Goal: Information Seeking & Learning: Find specific fact

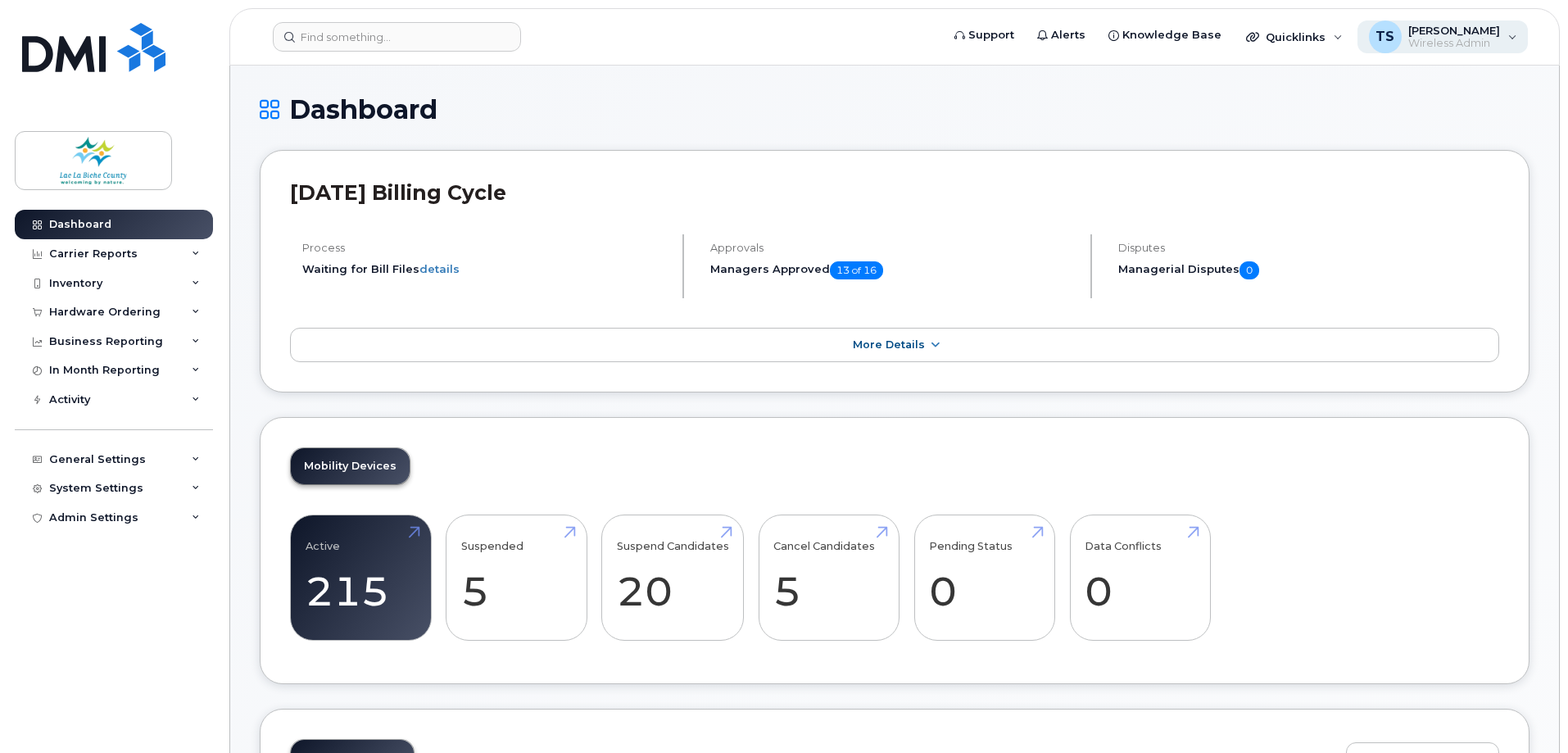
click at [1445, 42] on span "Wireless Admin" at bounding box center [1454, 43] width 92 height 13
drag, startPoint x: 1019, startPoint y: 116, endPoint x: 1158, endPoint y: 56, distance: 151.4
click at [1034, 107] on h1 "Dashboard" at bounding box center [894, 109] width 1270 height 29
click at [1283, 33] on span "Quicklinks" at bounding box center [1295, 37] width 60 height 13
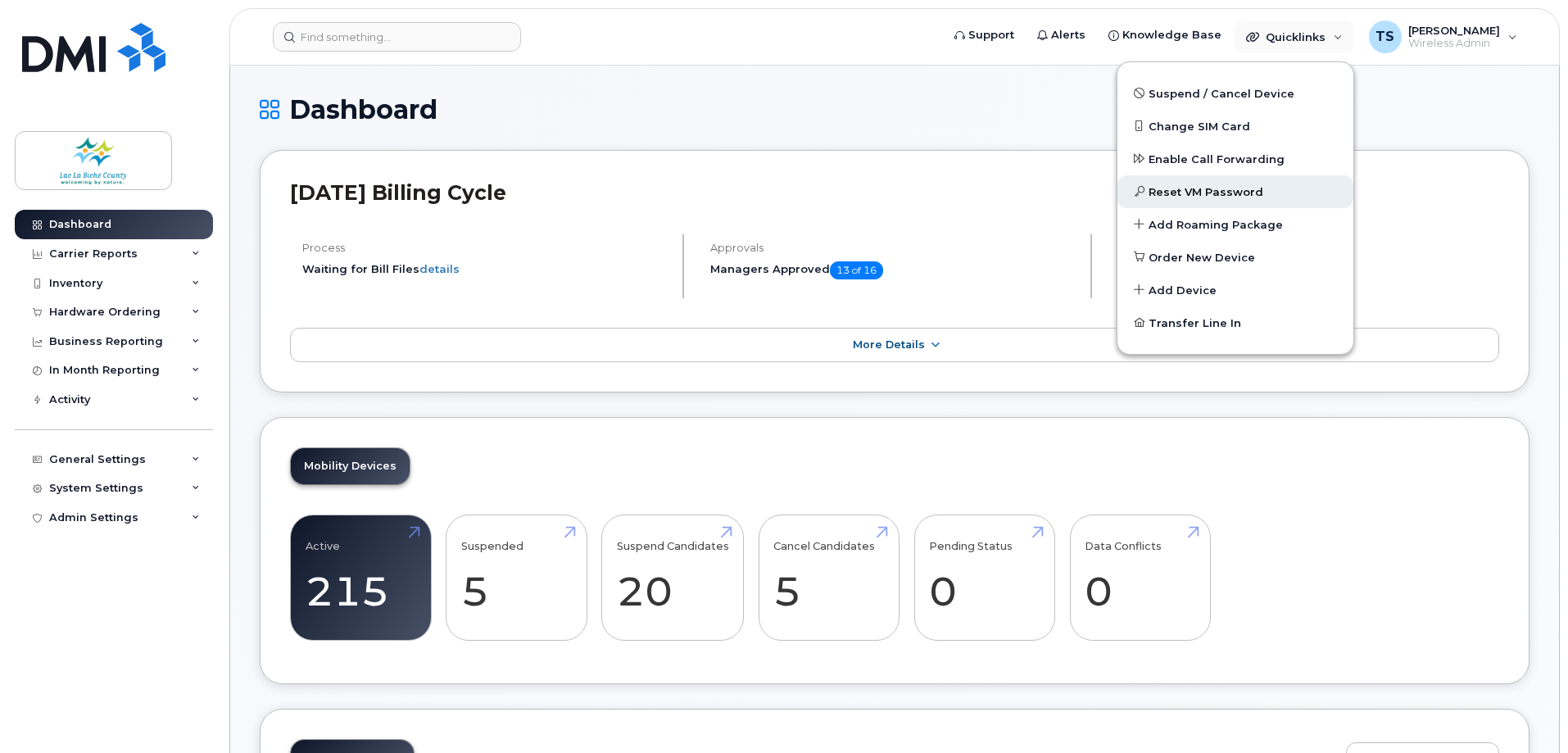
click at [1236, 191] on span "Reset VM Password" at bounding box center [1206, 193] width 115 height 16
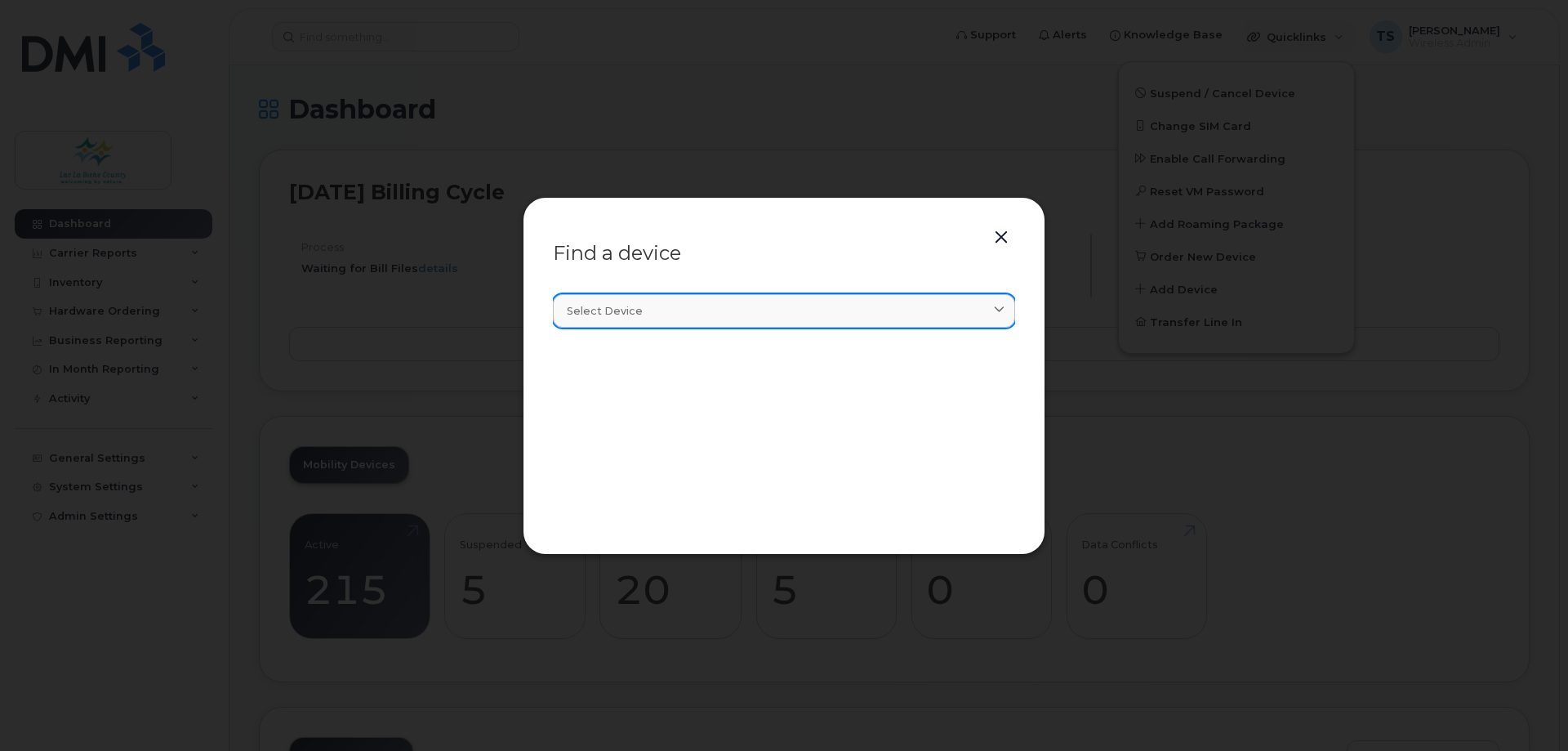
click at [902, 303] on div "Select device" at bounding box center [784, 311] width 435 height 16
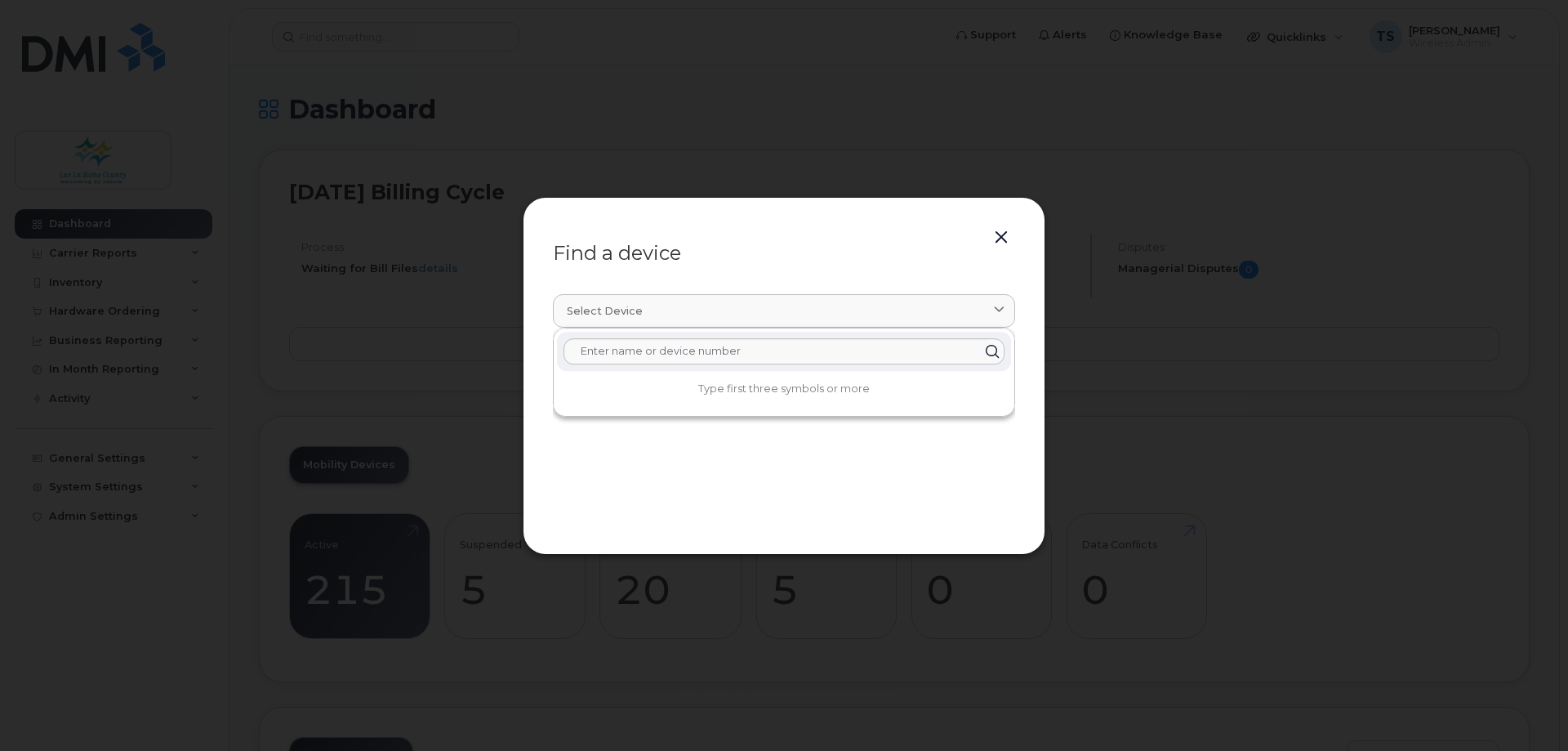
click at [997, 238] on button "button" at bounding box center [1001, 238] width 25 height 23
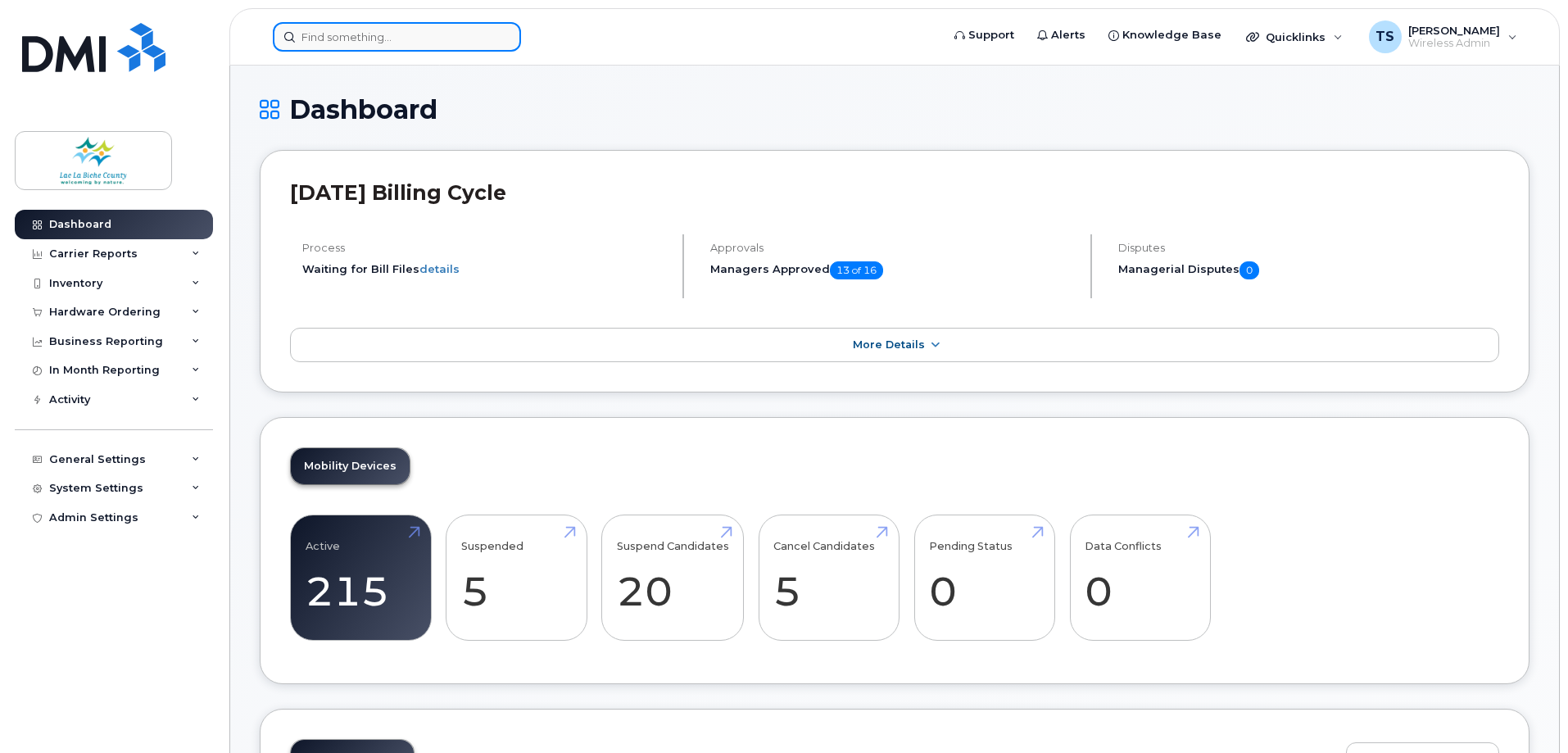
click at [359, 40] on input at bounding box center [397, 37] width 248 height 29
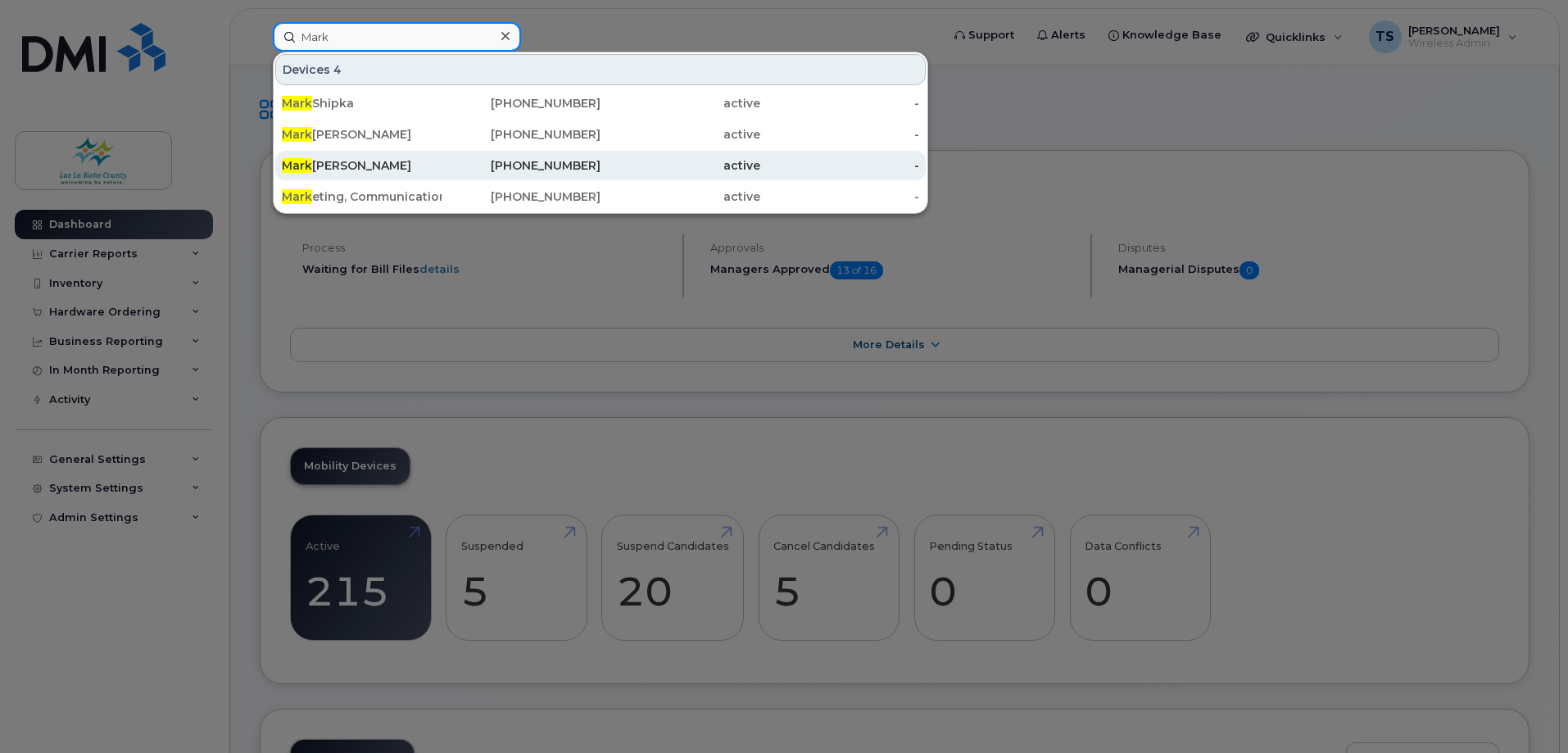
type input "Mark"
click at [329, 166] on div "Mark Wiebe" at bounding box center [361, 166] width 160 height 16
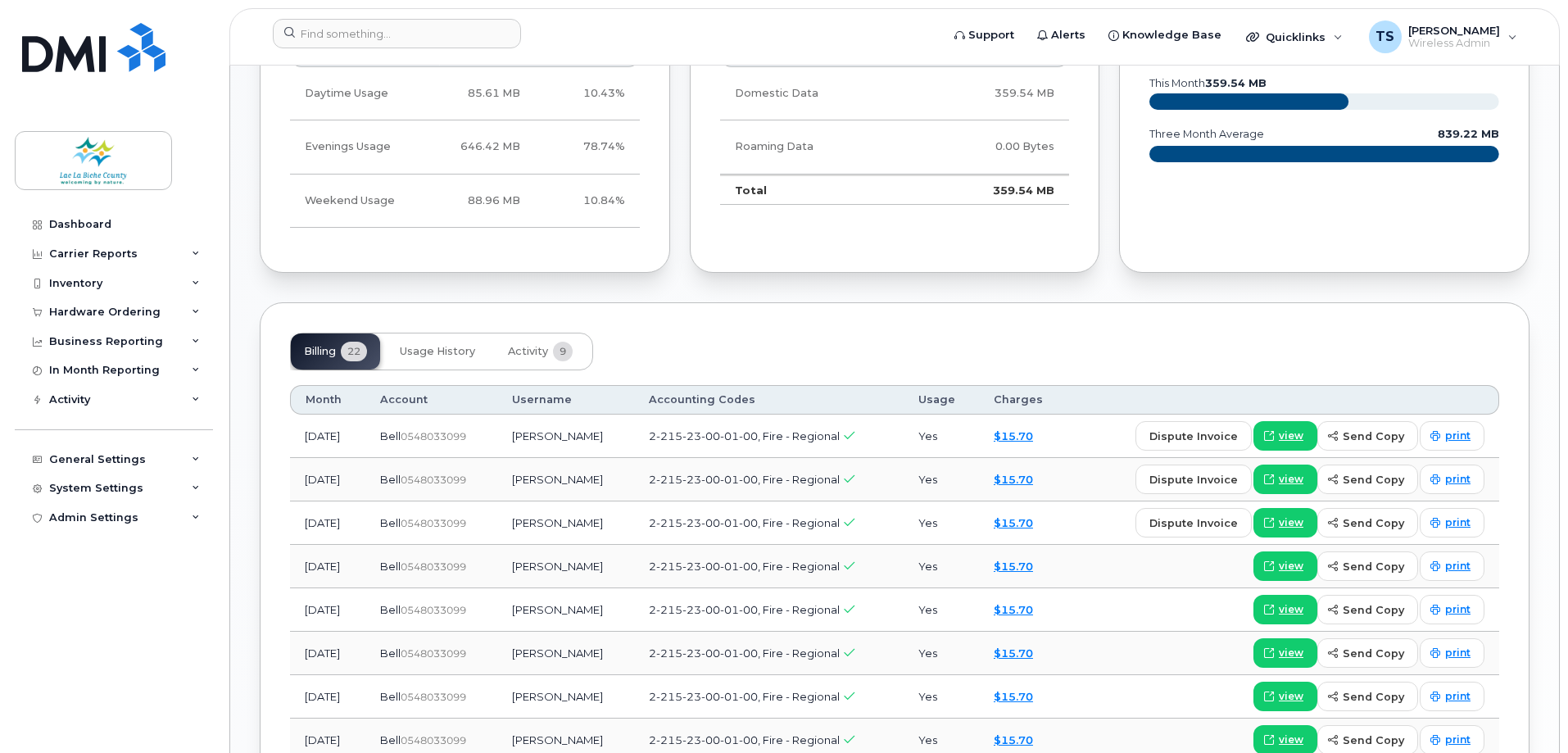
scroll to position [910, 0]
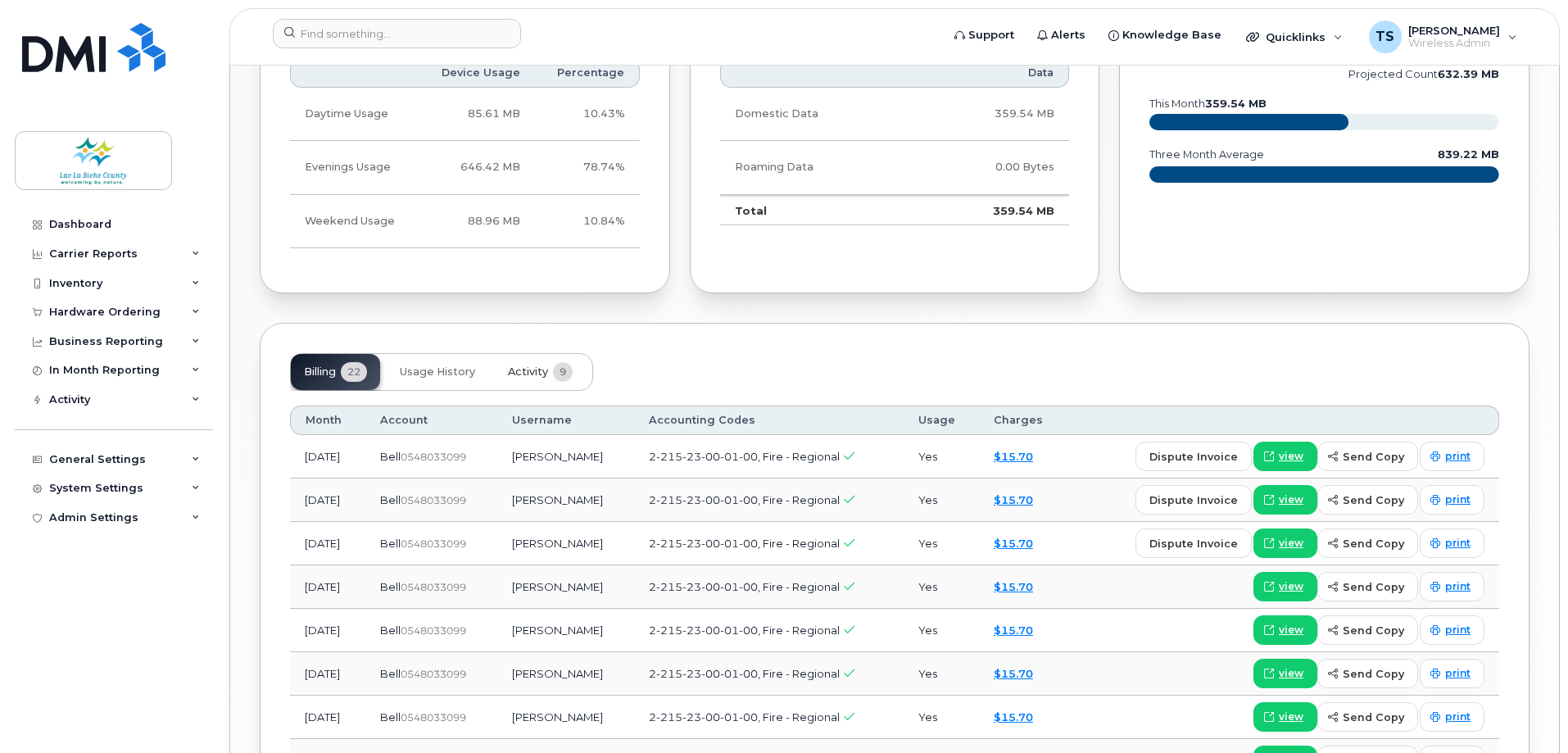
click at [531, 370] on span "Activity" at bounding box center [528, 372] width 40 height 13
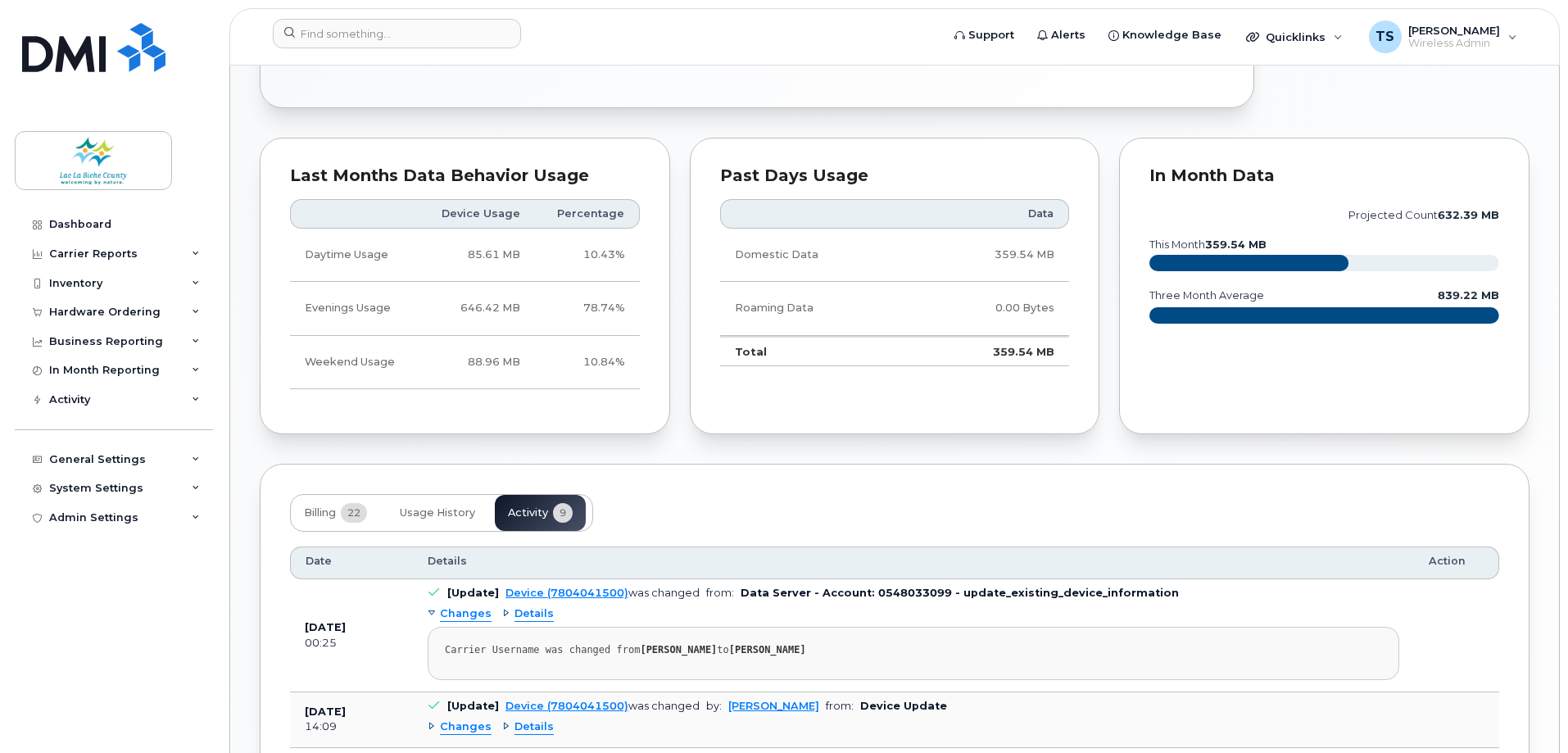
scroll to position [752, 0]
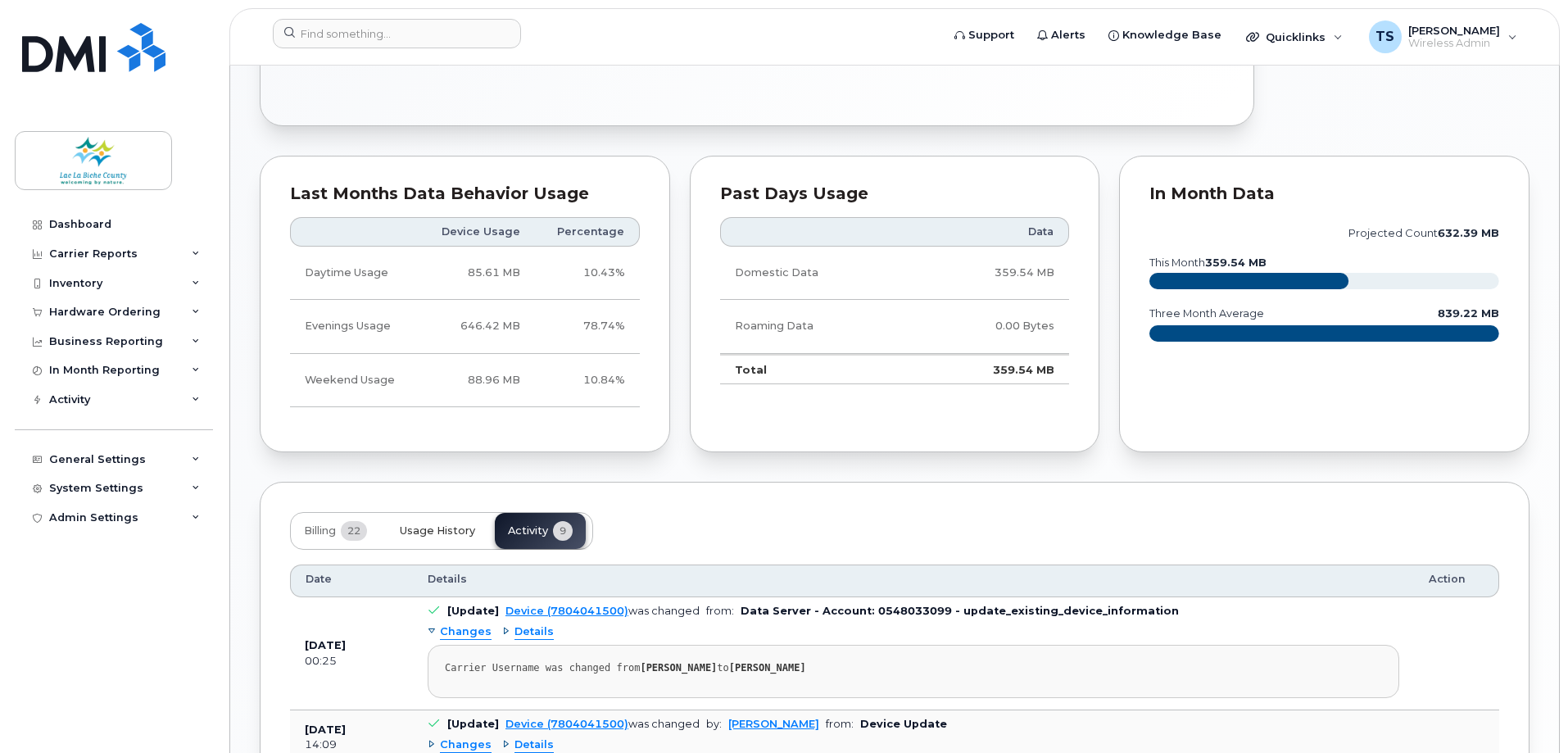
click at [458, 533] on span "Usage History" at bounding box center [438, 531] width 75 height 13
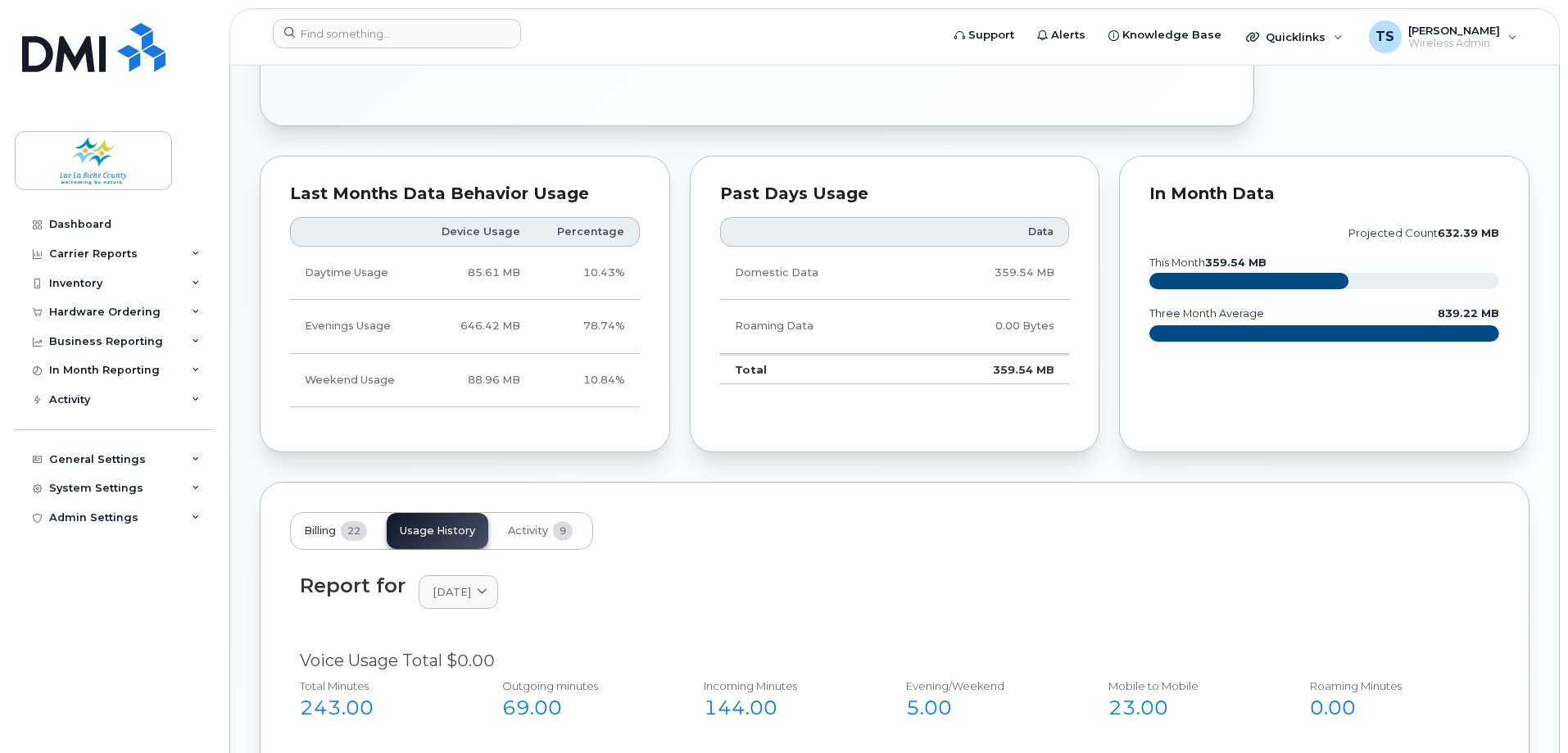
click at [323, 528] on span "Billing" at bounding box center [320, 531] width 32 height 13
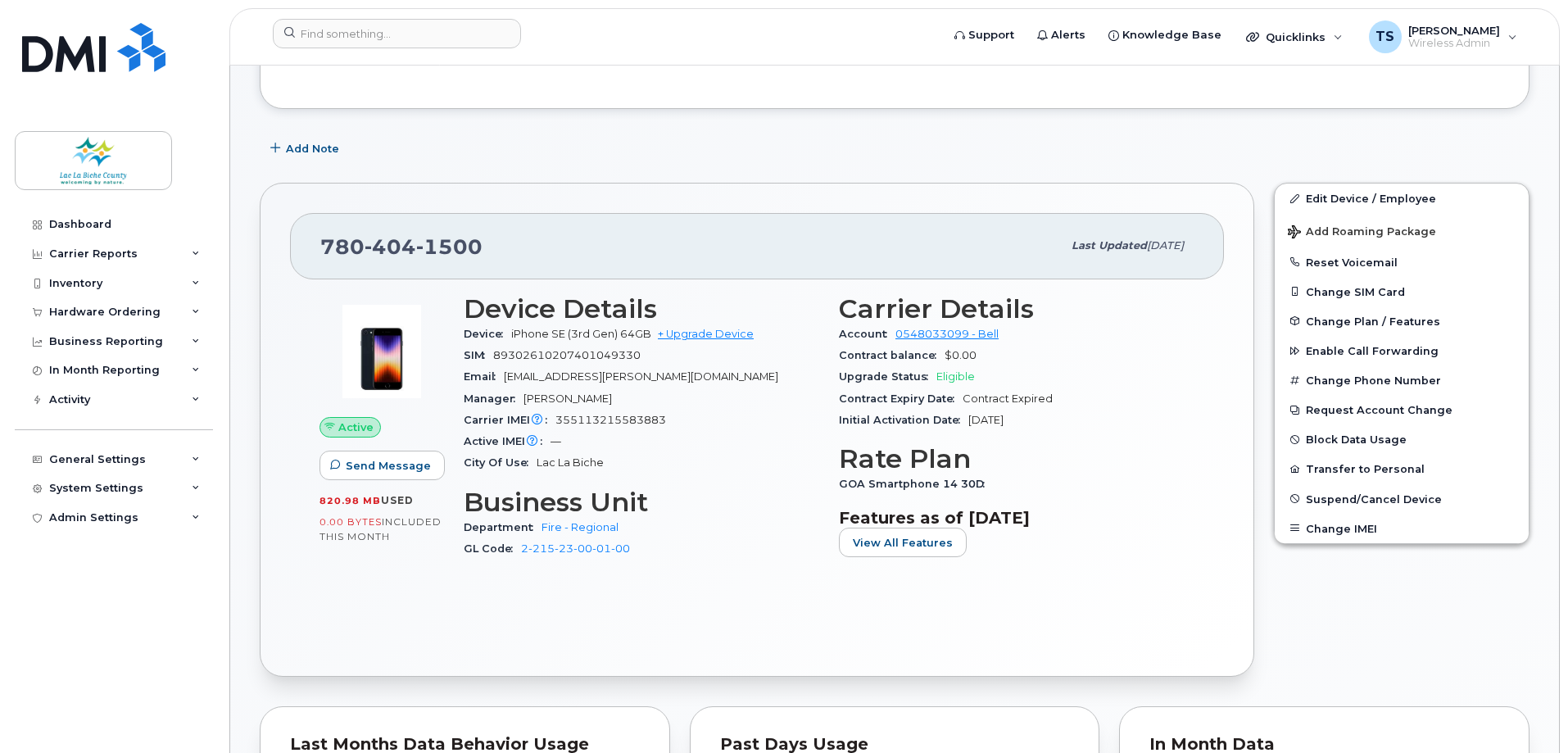
scroll to position [0, 0]
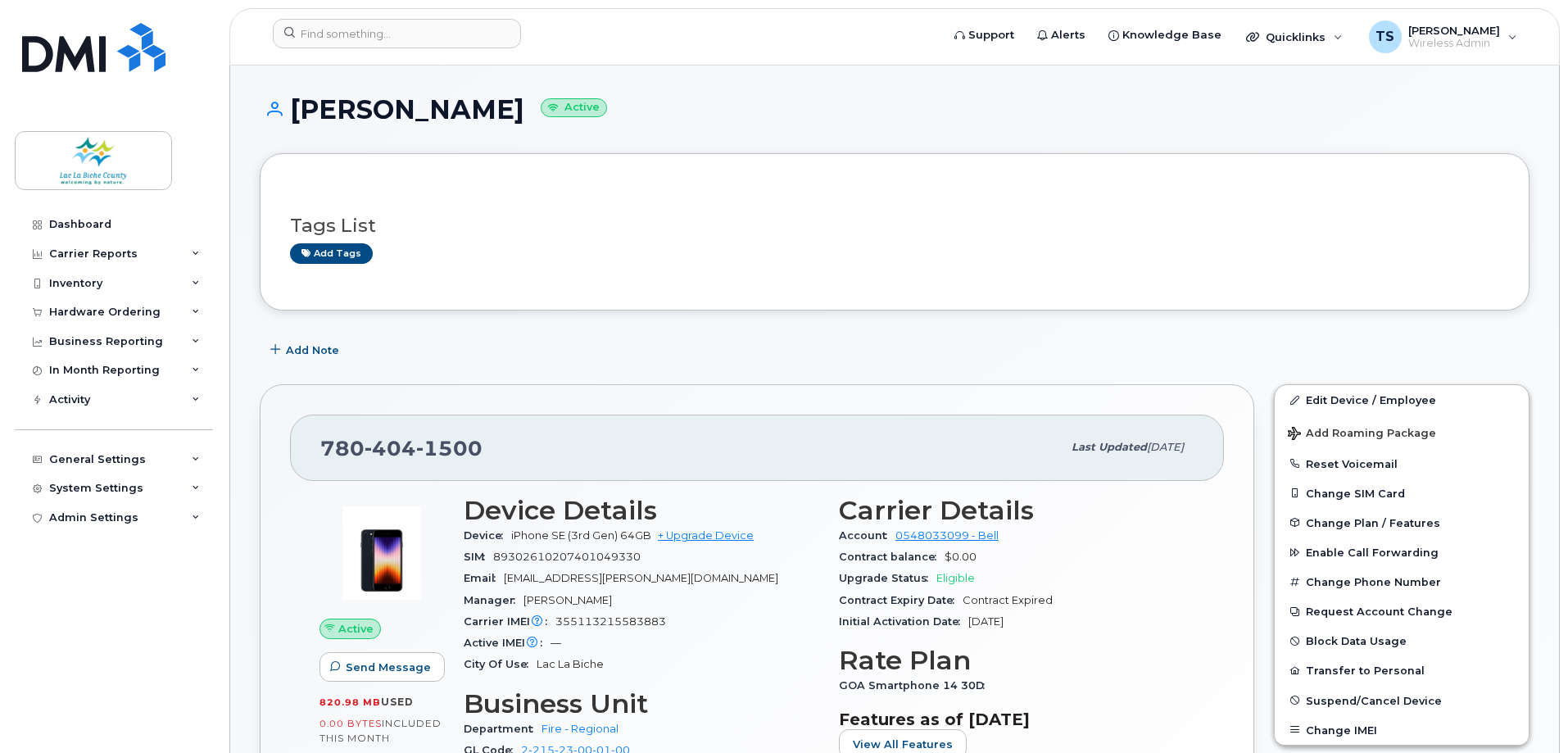
click at [805, 388] on div "780 404 1500 Last updated Jul 04, 2025 Active Send Message 820.98 MB  used 0.00…" at bounding box center [757, 631] width 994 height 494
click at [381, 30] on input at bounding box center [397, 34] width 248 height 29
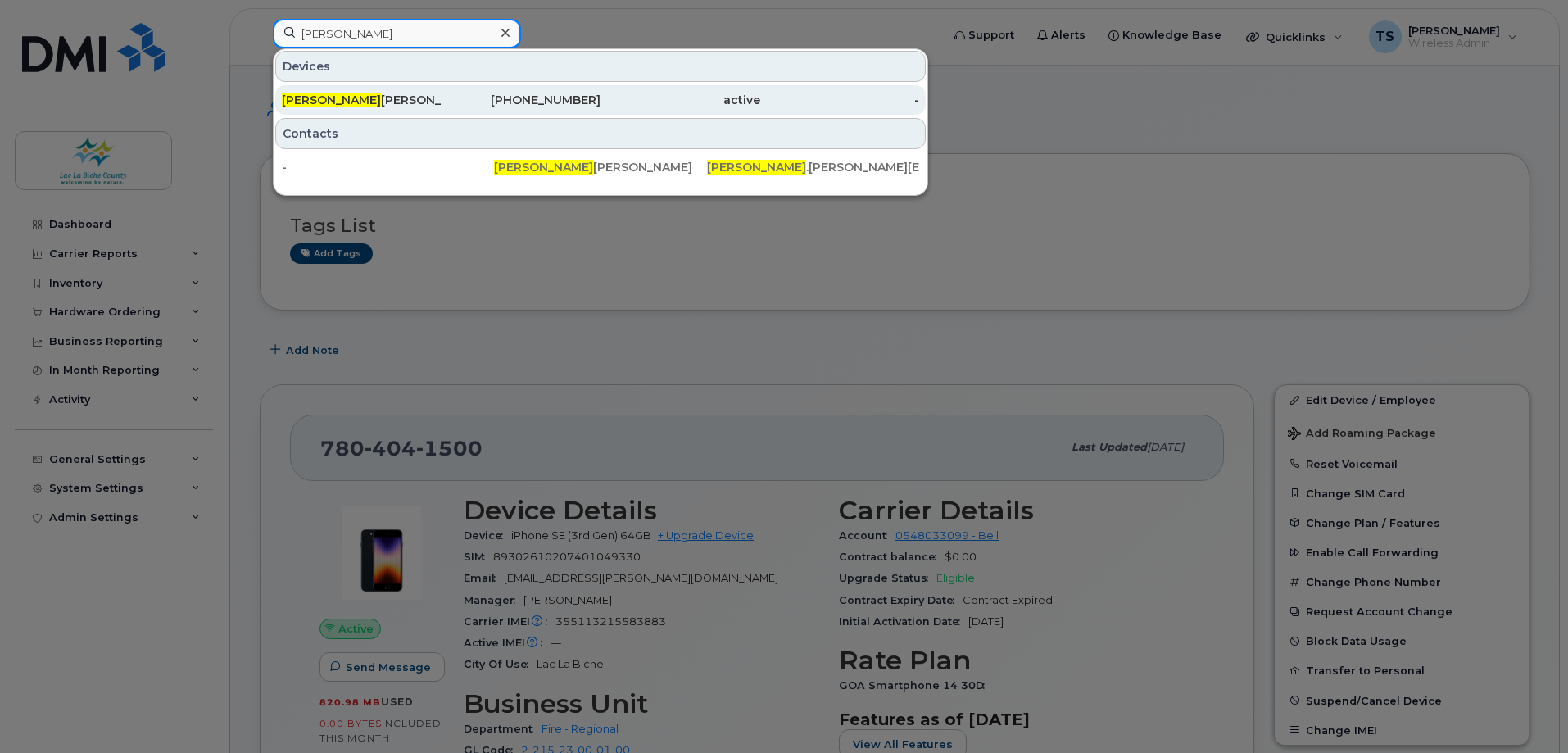
type input "Travis"
click at [340, 102] on div "Travis Simmons" at bounding box center [361, 100] width 160 height 16
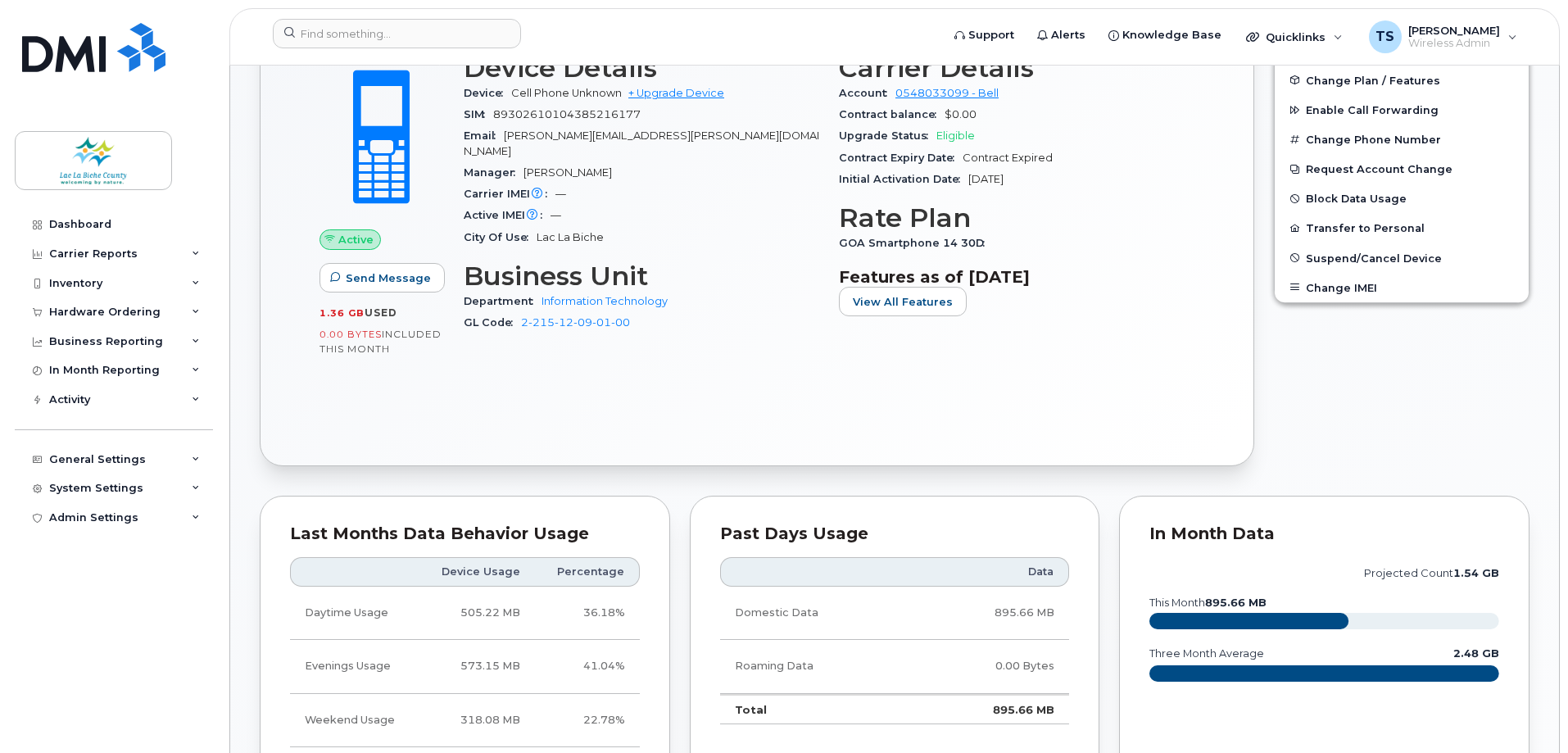
scroll to position [404, 0]
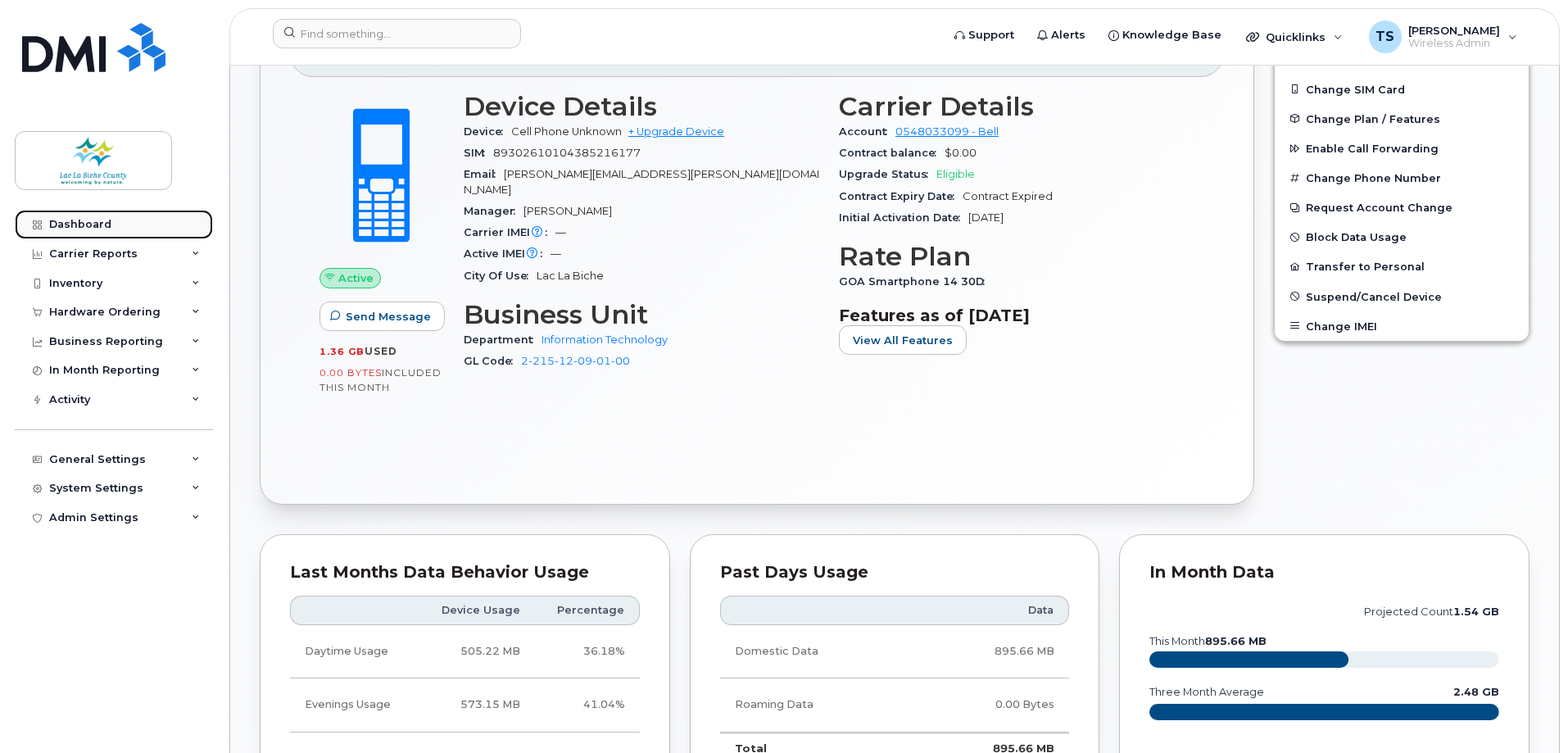
click at [70, 222] on div "Dashboard" at bounding box center [80, 225] width 62 height 13
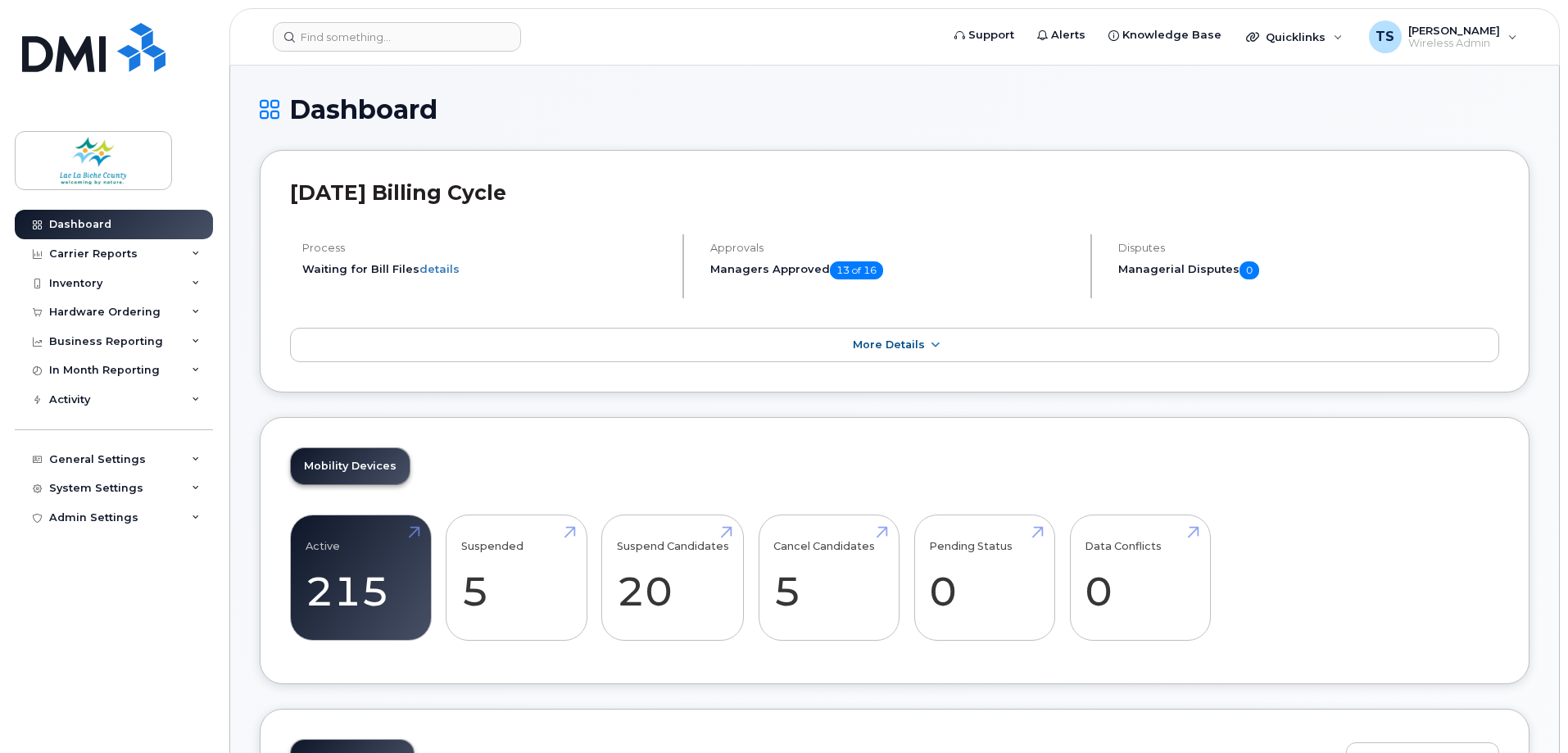
scroll to position [82, 0]
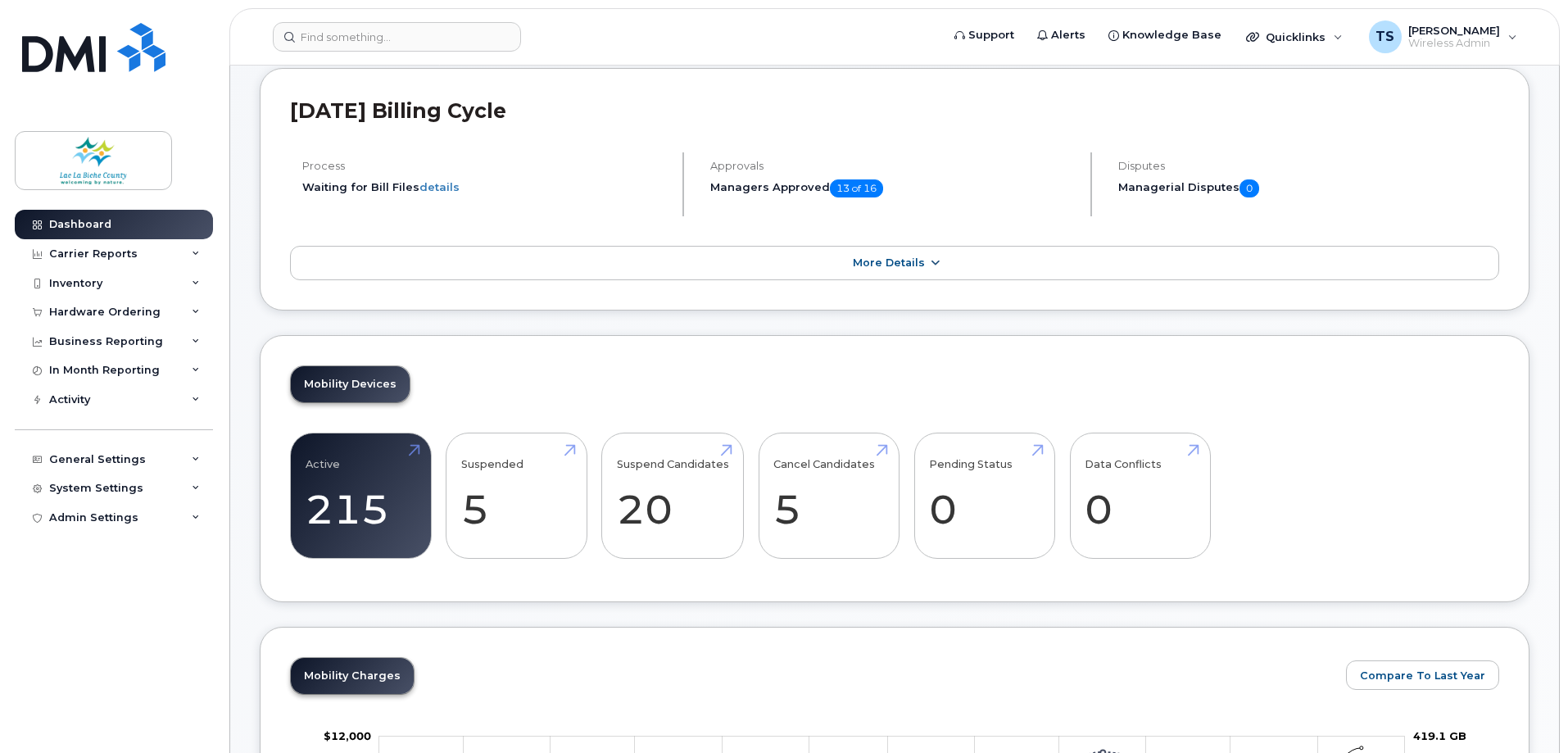
click at [900, 267] on span "More Details" at bounding box center [889, 262] width 72 height 12
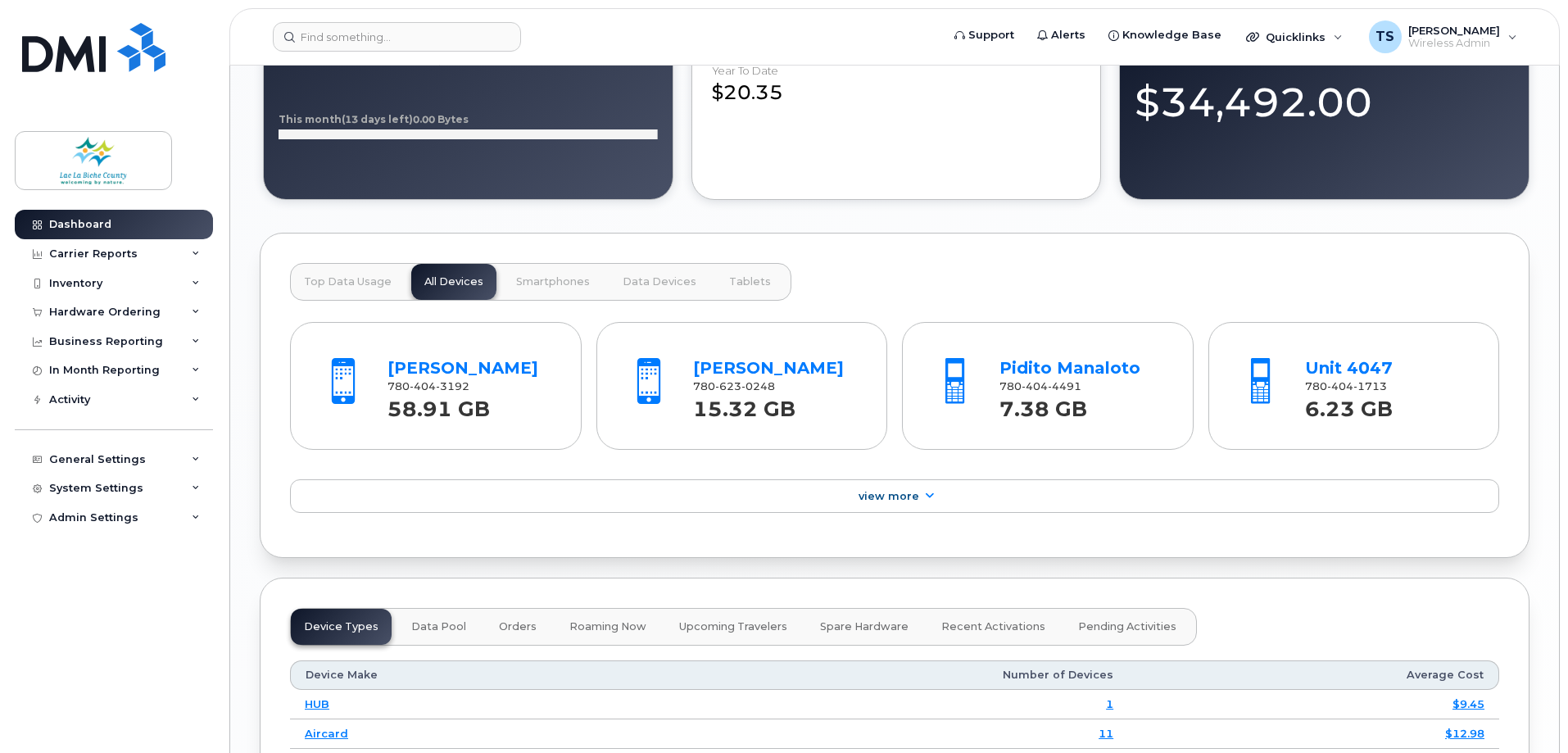
scroll to position [1556, 0]
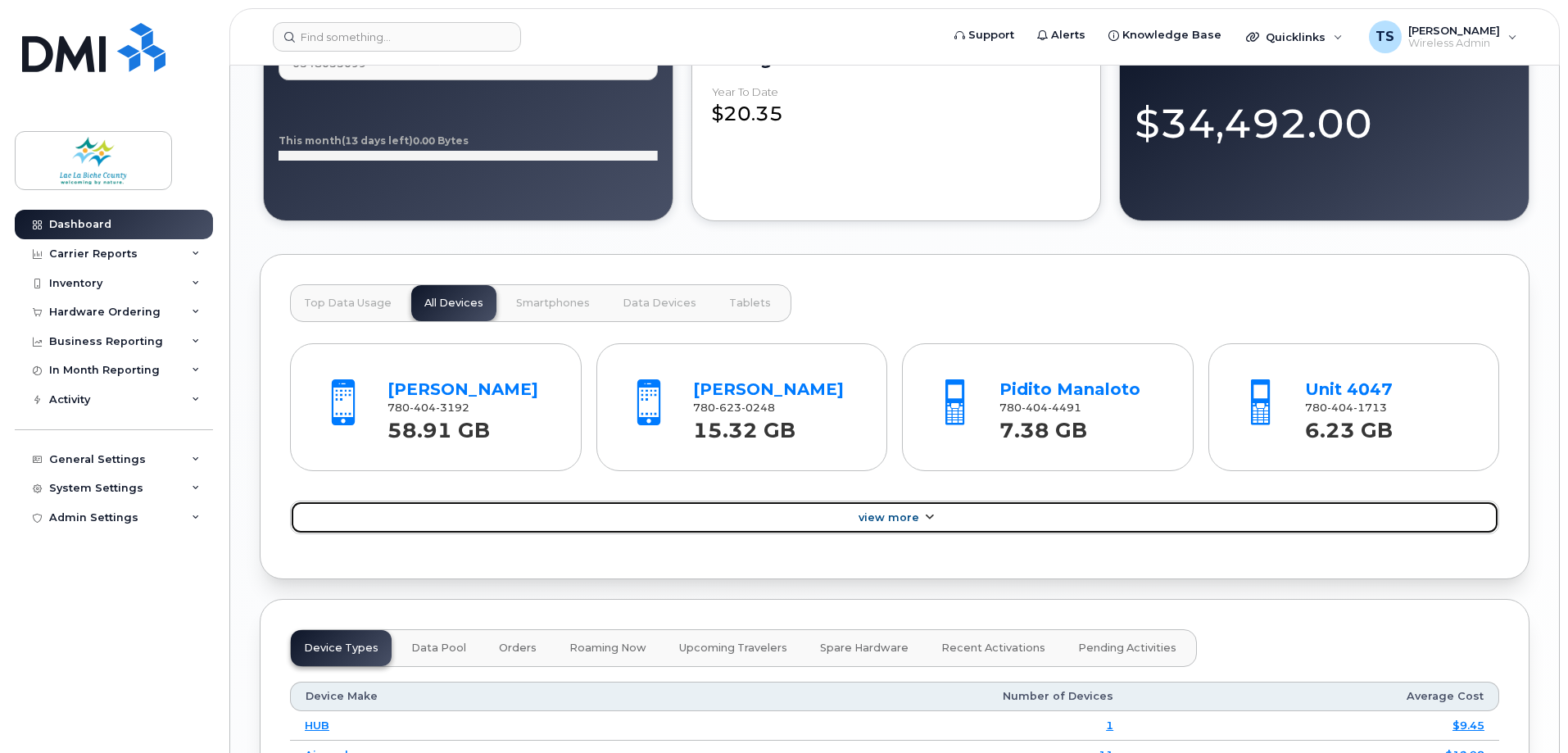
click at [913, 516] on span "View More" at bounding box center [889, 517] width 61 height 12
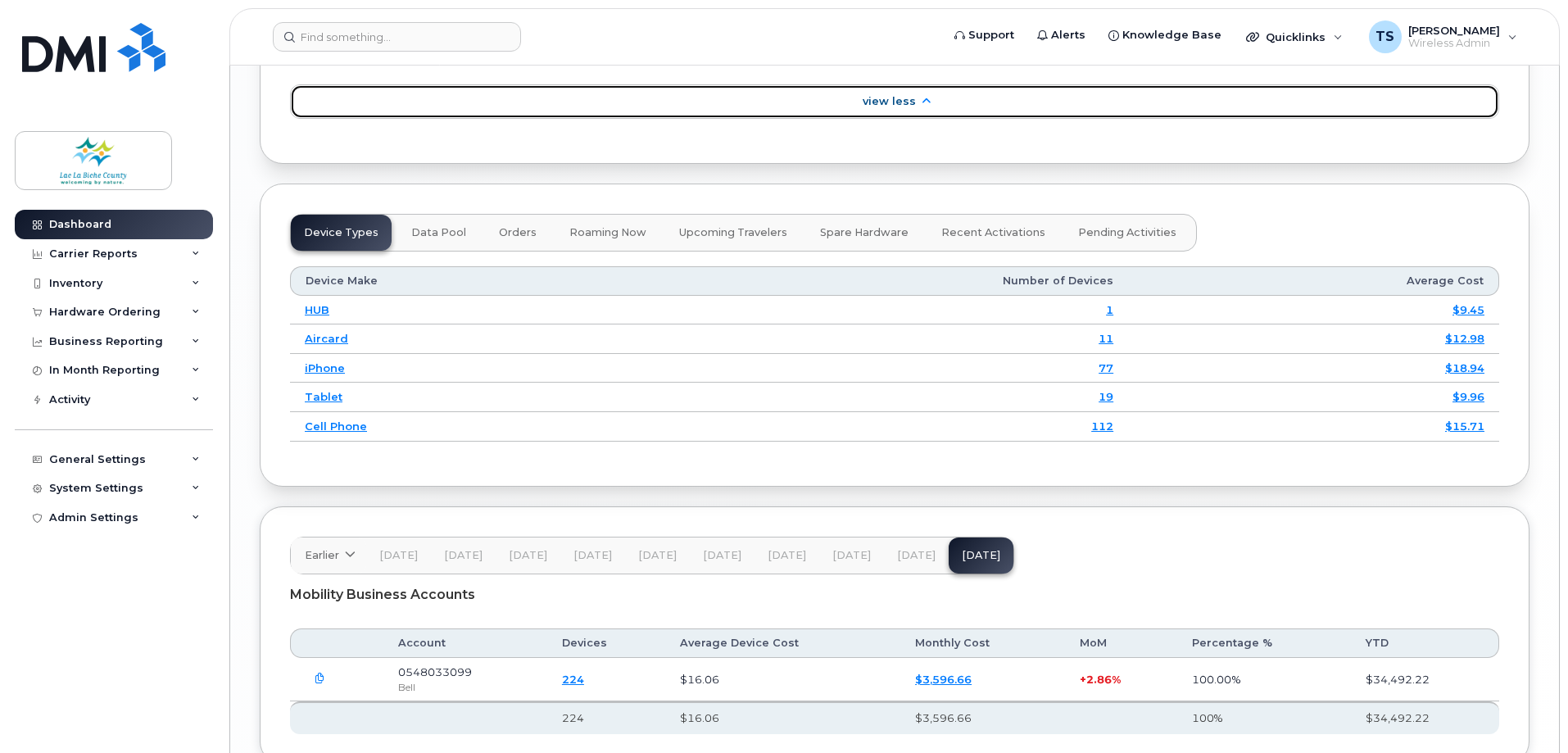
scroll to position [2456, 0]
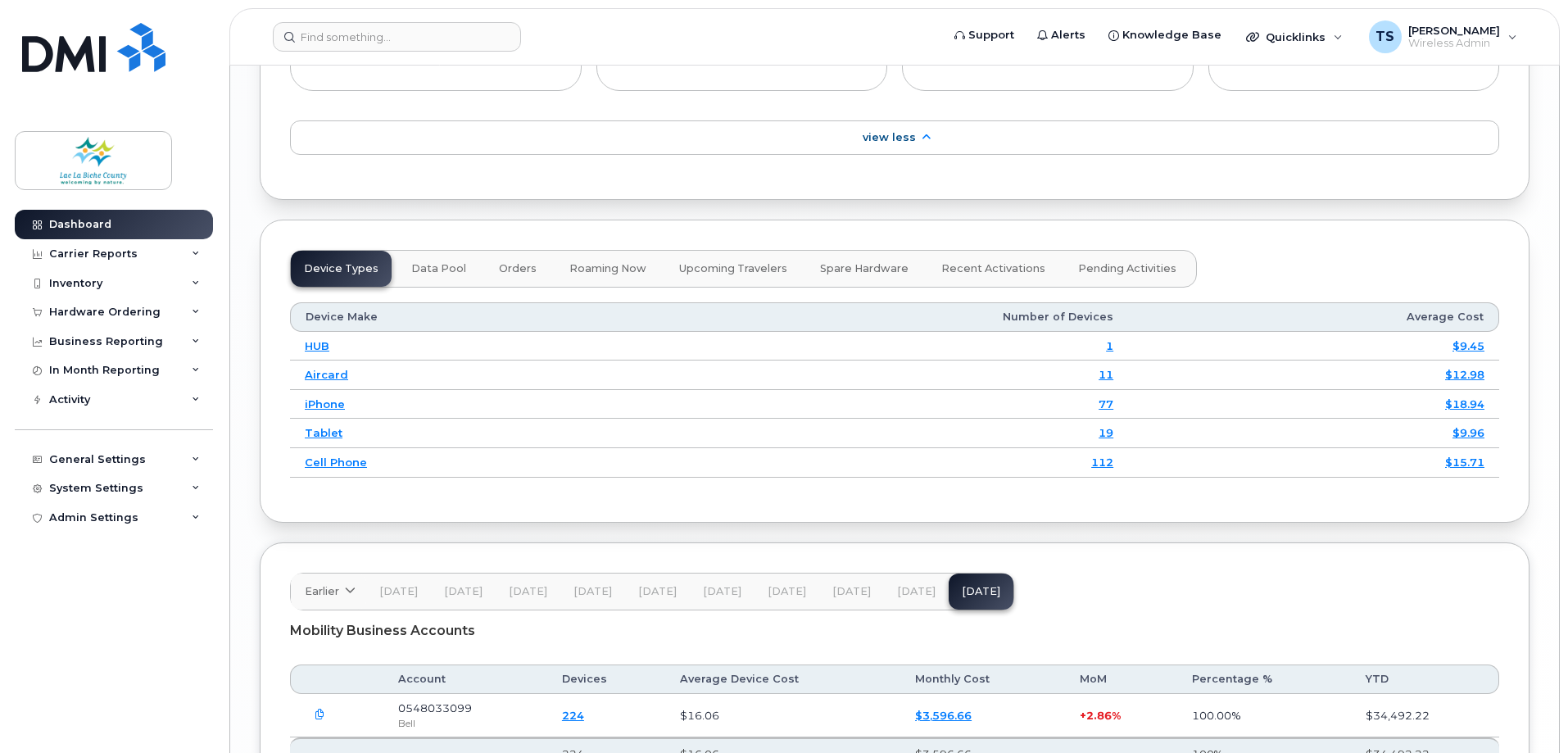
click at [725, 262] on span "Upcoming Travelers" at bounding box center [734, 269] width 108 height 13
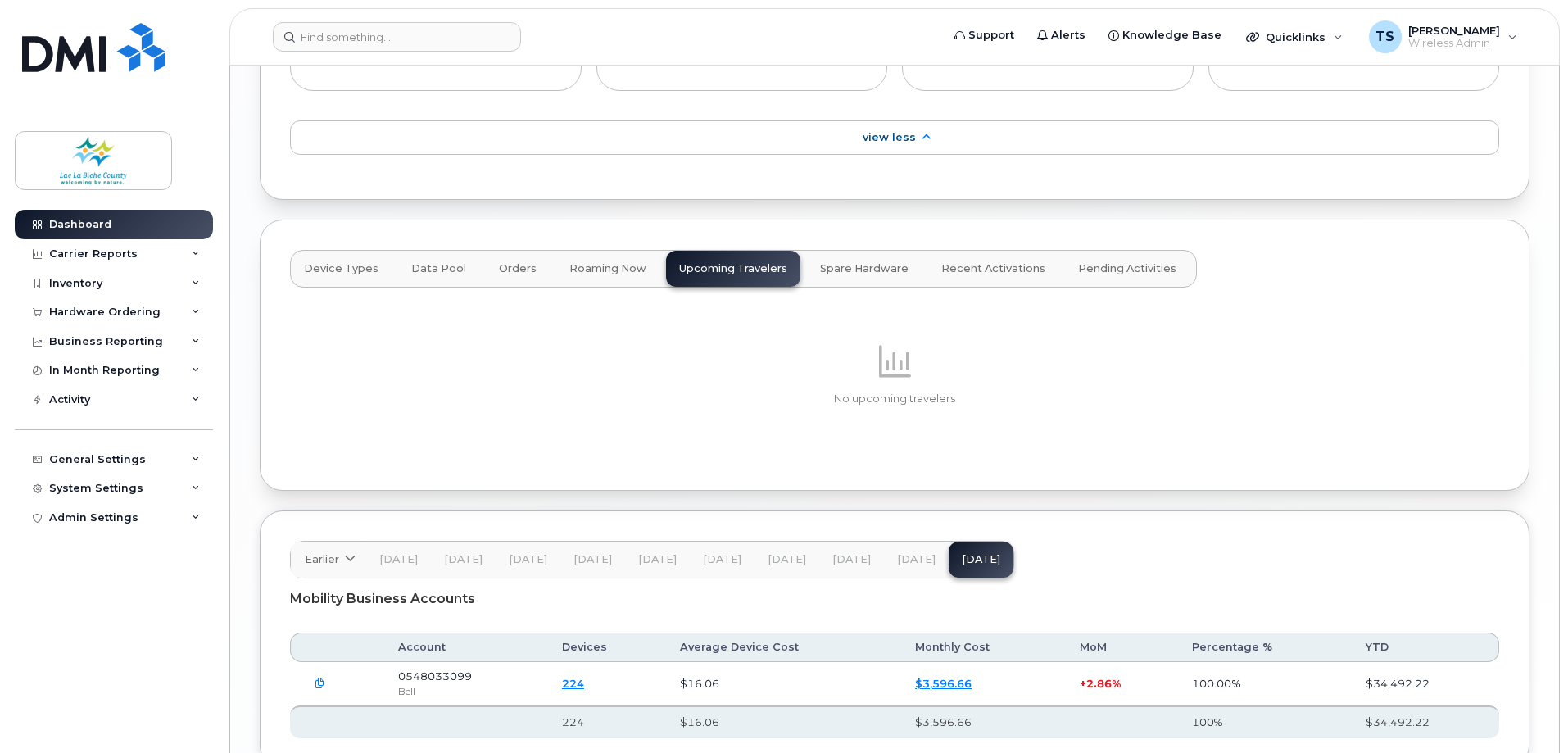
click at [578, 262] on span "Roaming Now" at bounding box center [608, 269] width 77 height 13
click at [486, 251] on button "Device Types" at bounding box center [518, 269] width 64 height 36
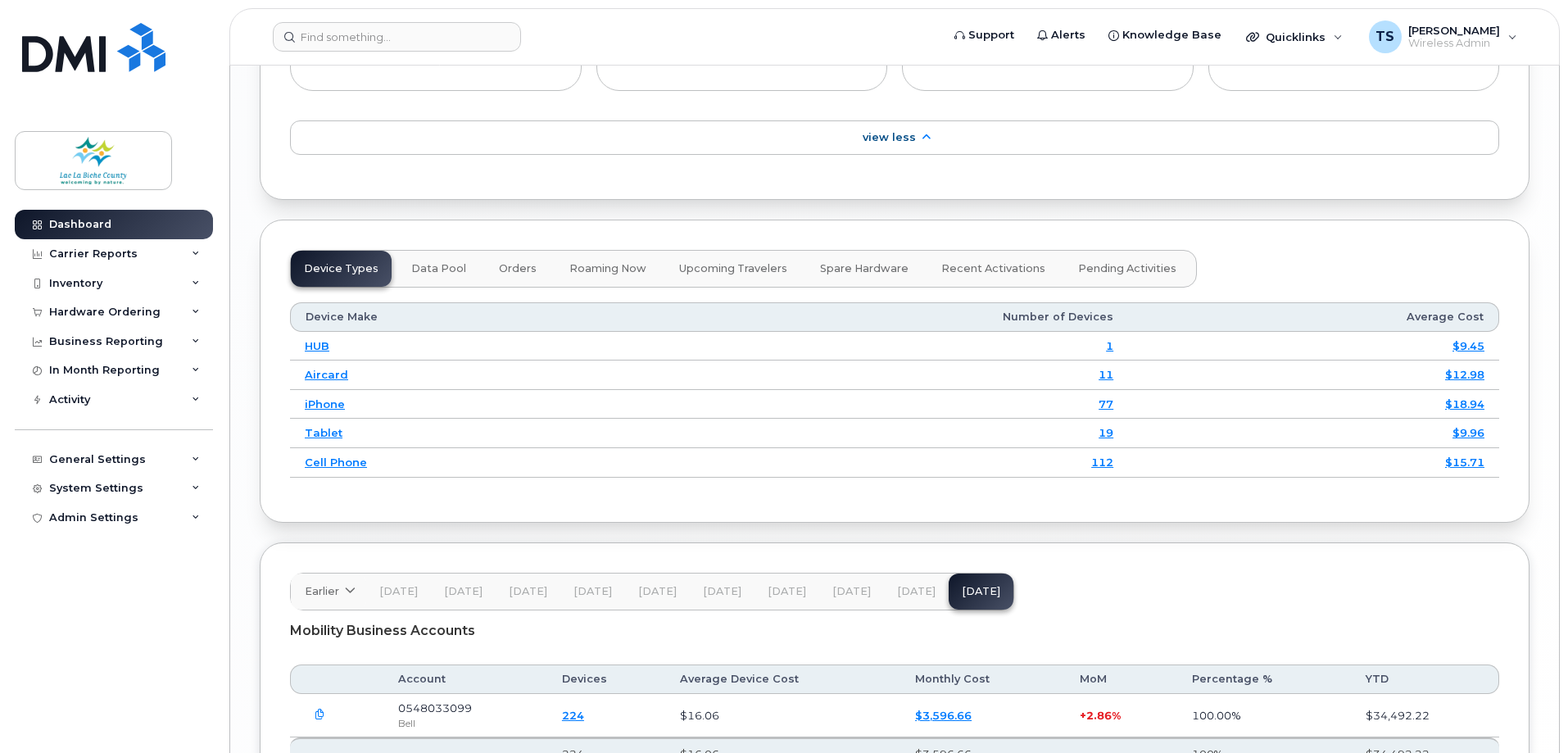
click at [442, 262] on span "Data Pool" at bounding box center [439, 269] width 55 height 13
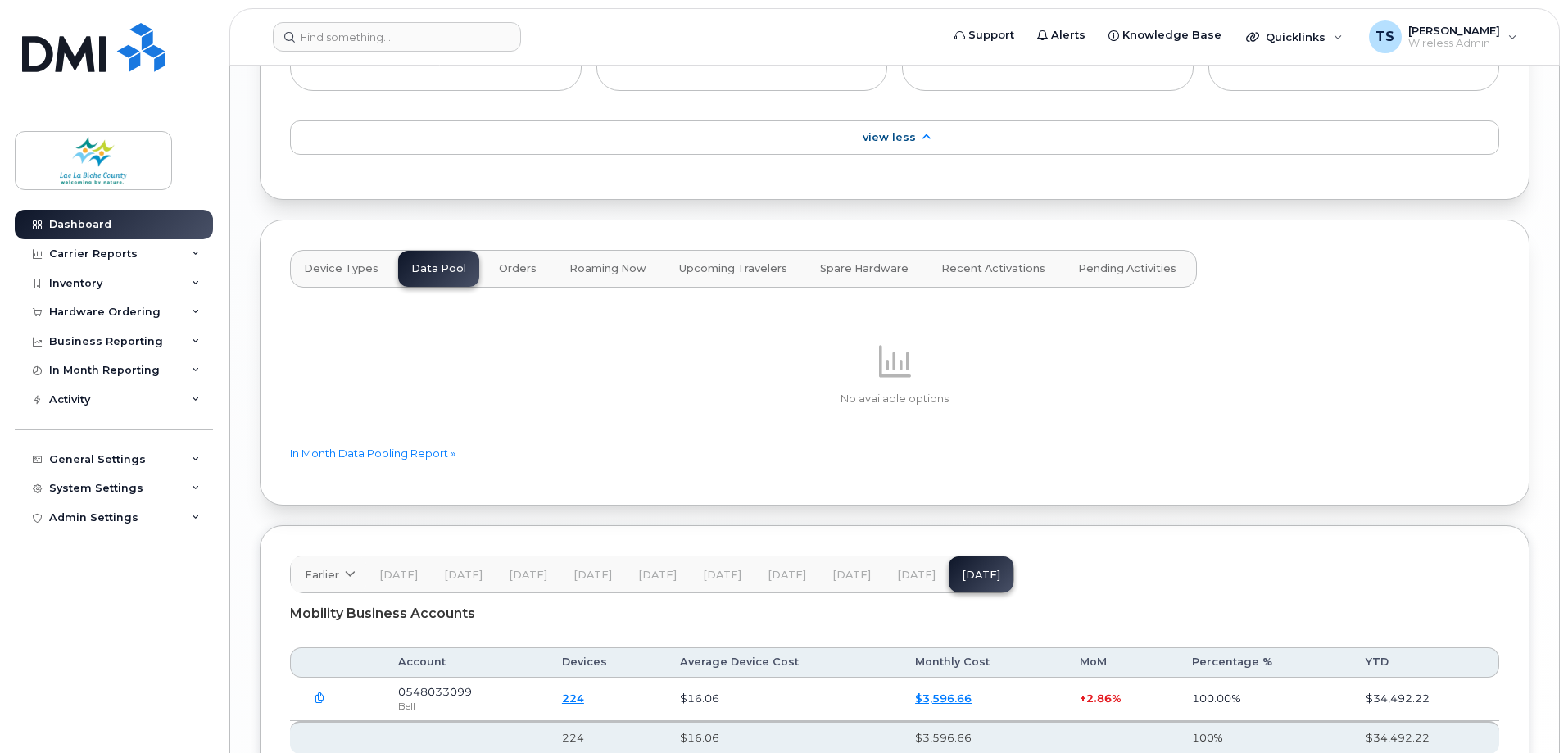
click at [511, 262] on span "Orders" at bounding box center [518, 269] width 38 height 13
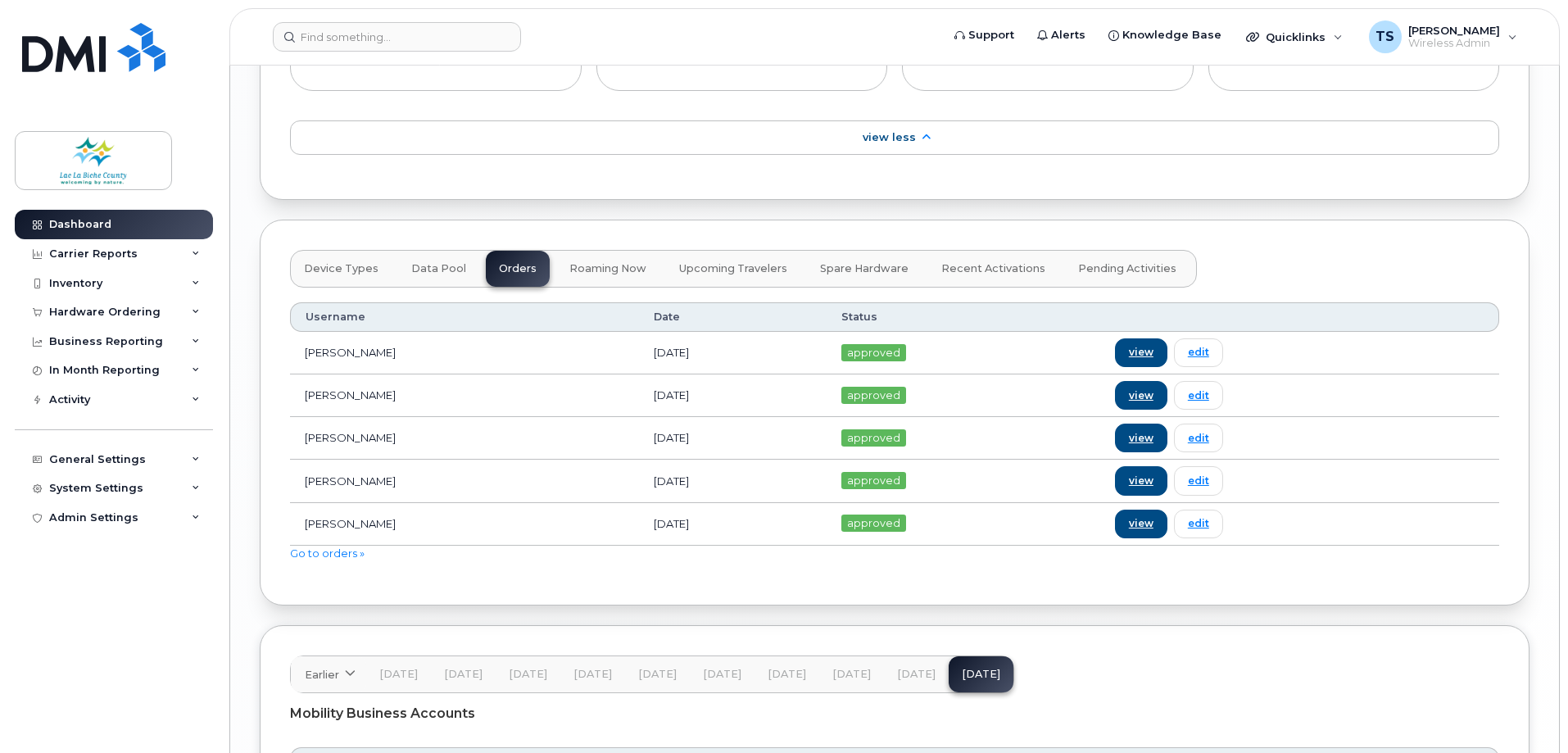
click at [989, 262] on span "Recent Activations" at bounding box center [993, 269] width 104 height 13
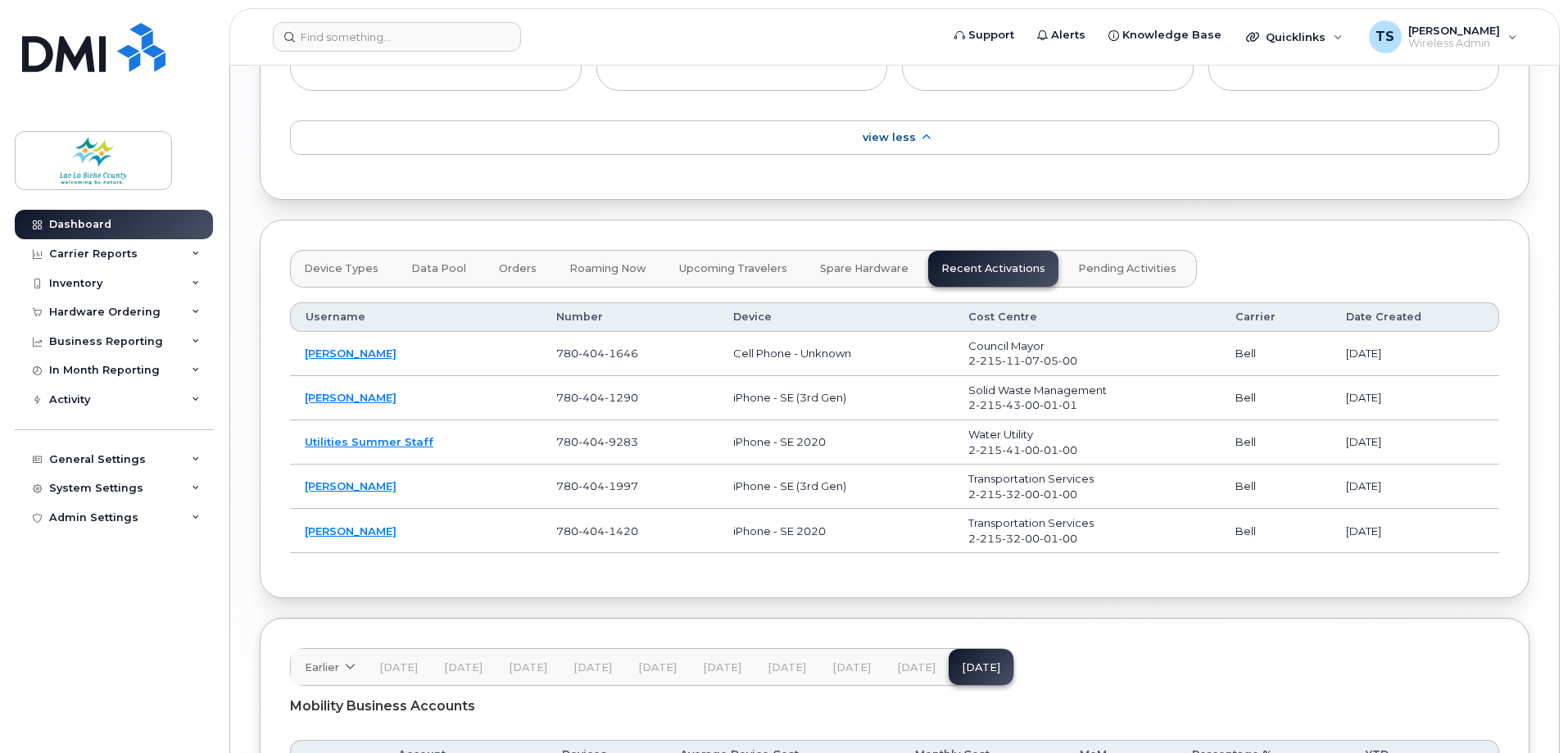
click at [1109, 262] on span "Pending Activities" at bounding box center [1127, 269] width 98 height 13
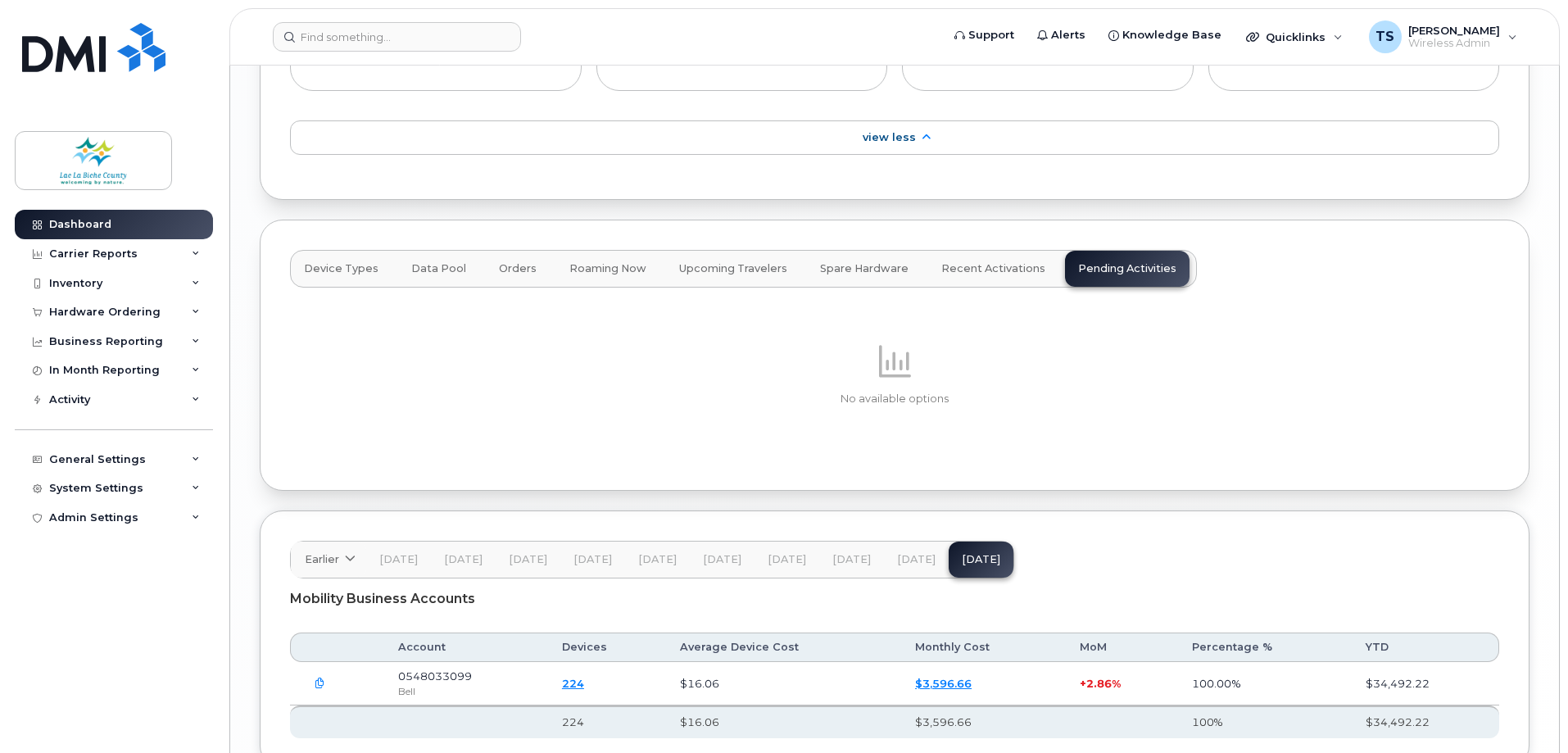
click at [829, 262] on span "Spare Hardware" at bounding box center [864, 269] width 89 height 13
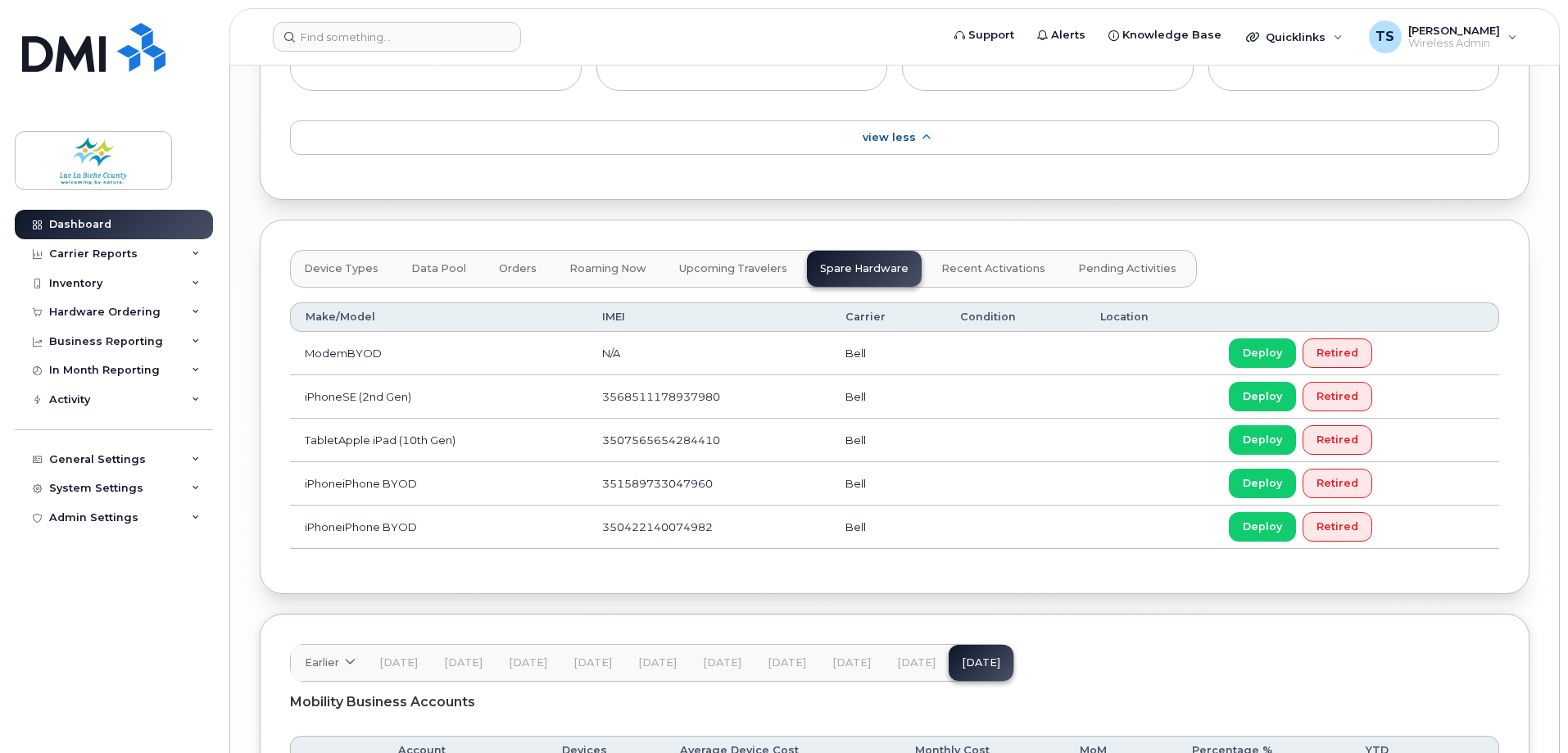
click at [486, 251] on button "Device Types" at bounding box center [518, 269] width 64 height 36
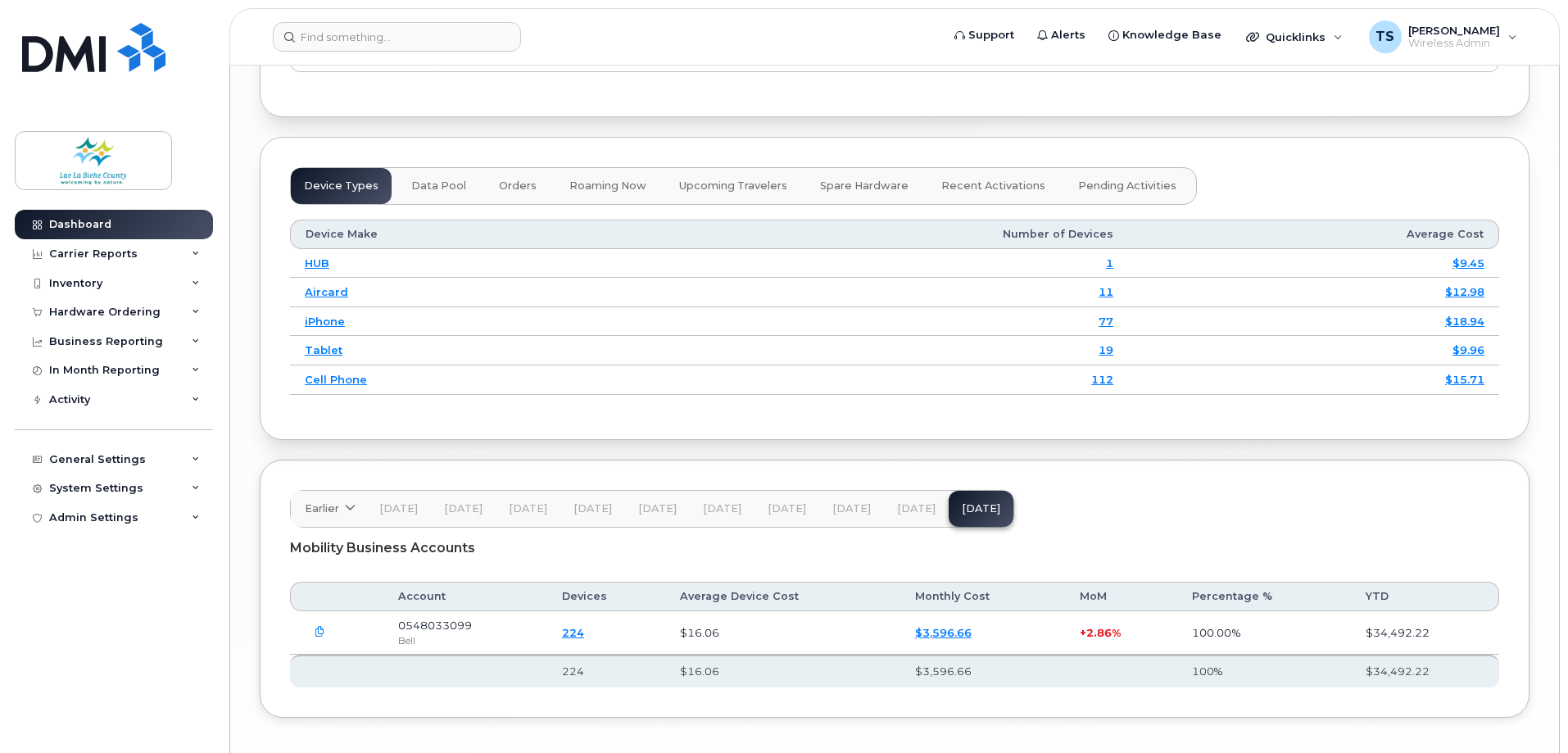
scroll to position [2540, 0]
click at [320, 626] on icon "button" at bounding box center [320, 631] width 11 height 11
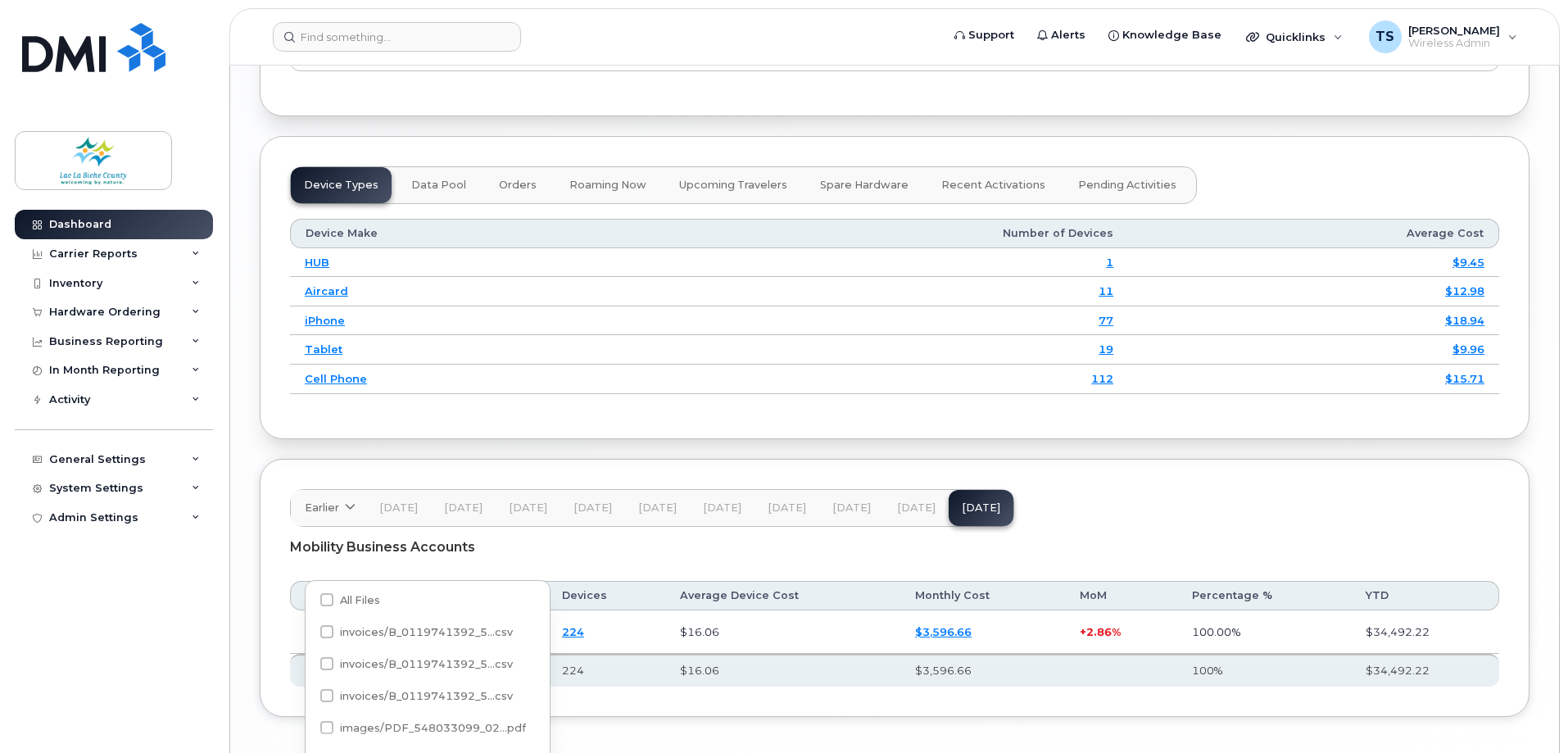
click at [570, 527] on div "Mobility Business Accounts" at bounding box center [894, 547] width 1209 height 41
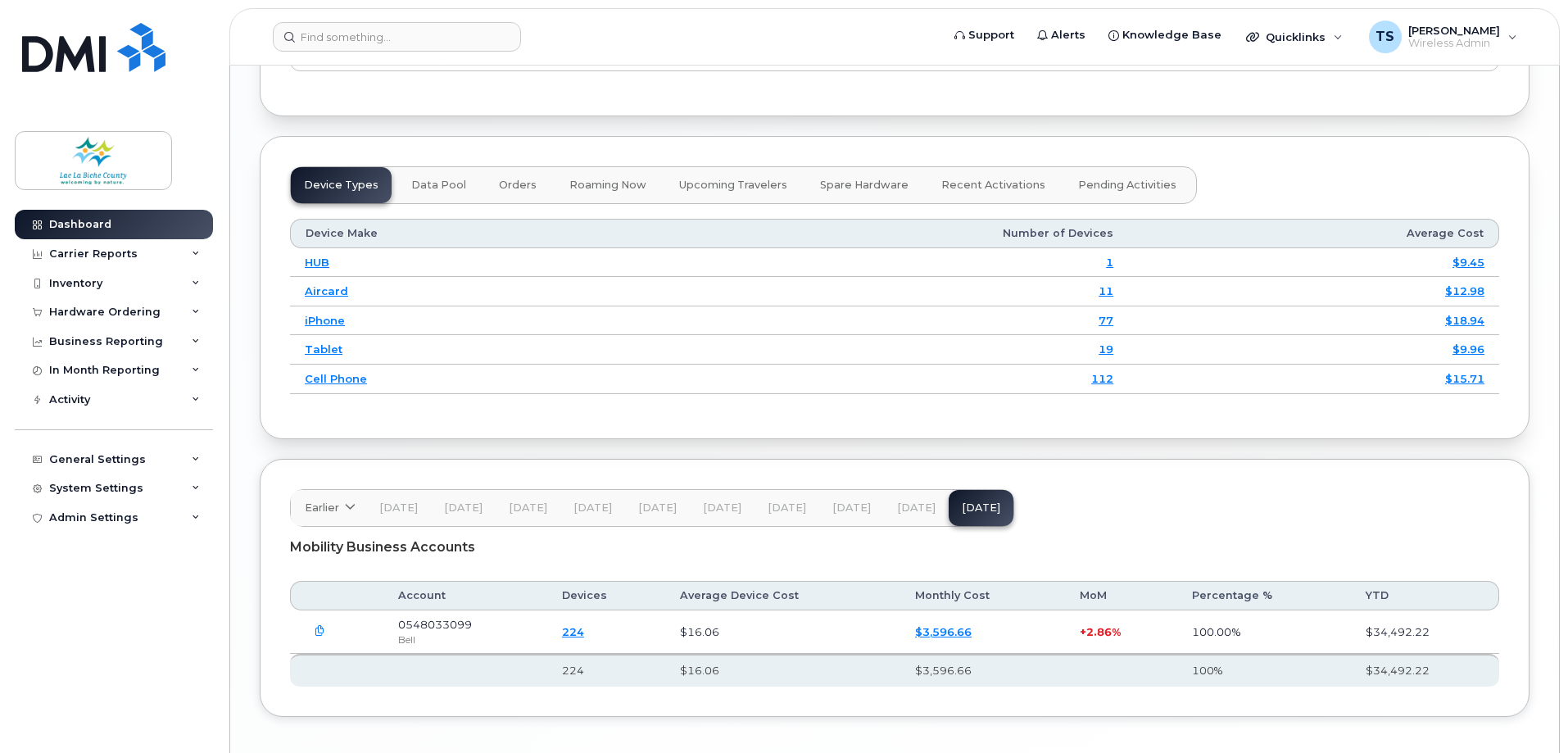
click at [583, 625] on link "224" at bounding box center [573, 632] width 22 height 13
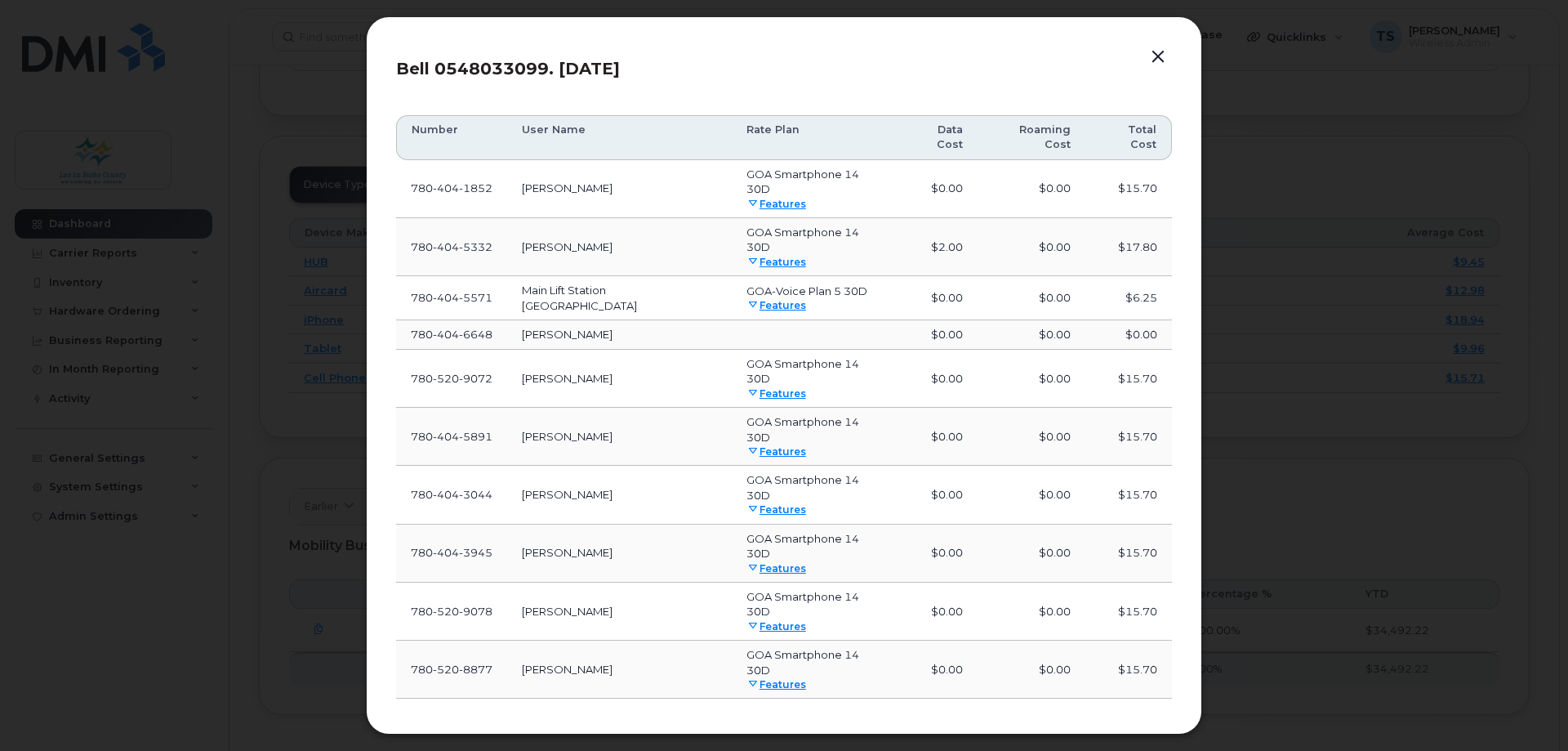
click at [1156, 59] on button "button" at bounding box center [1158, 57] width 25 height 23
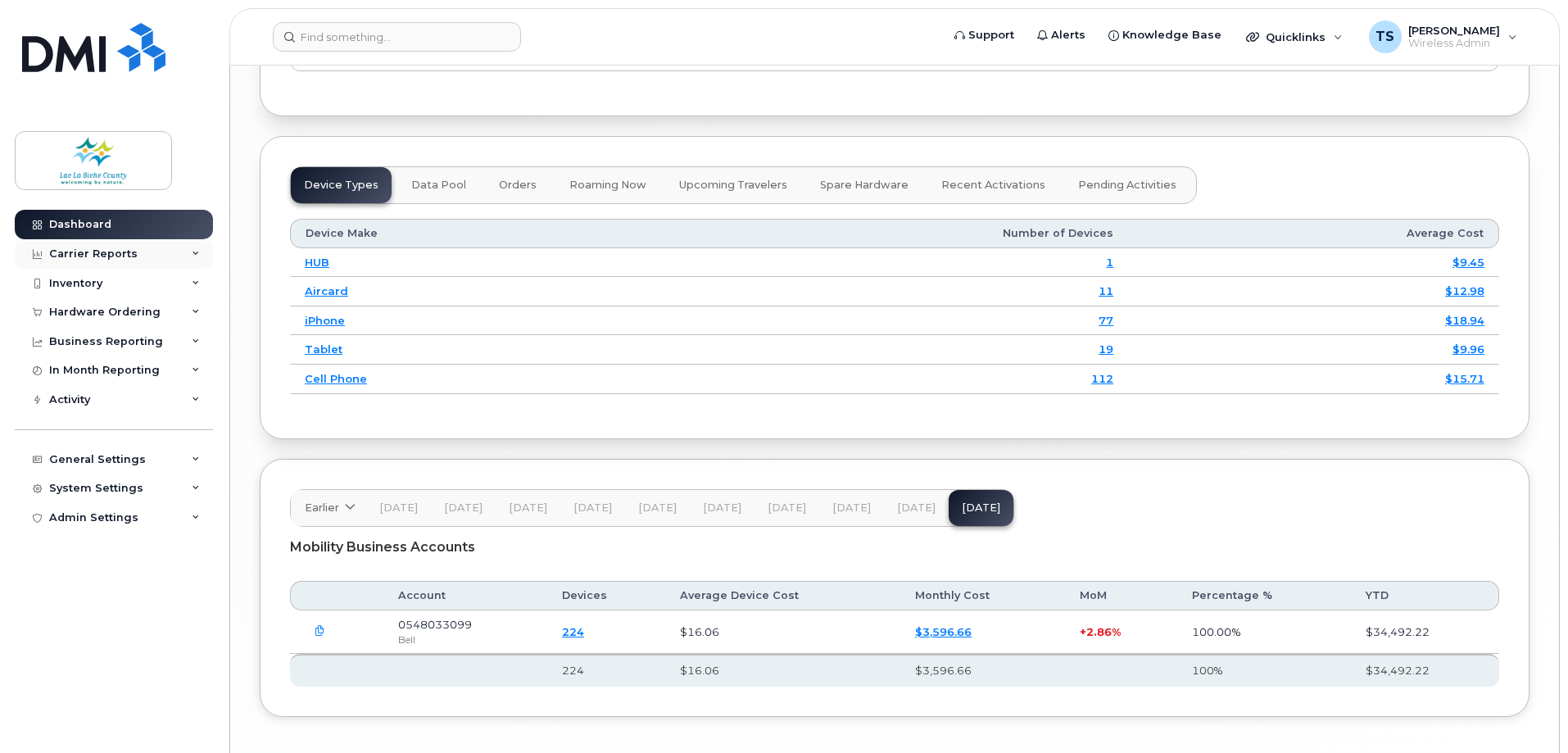
click at [177, 251] on div "Carrier Reports" at bounding box center [114, 254] width 198 height 29
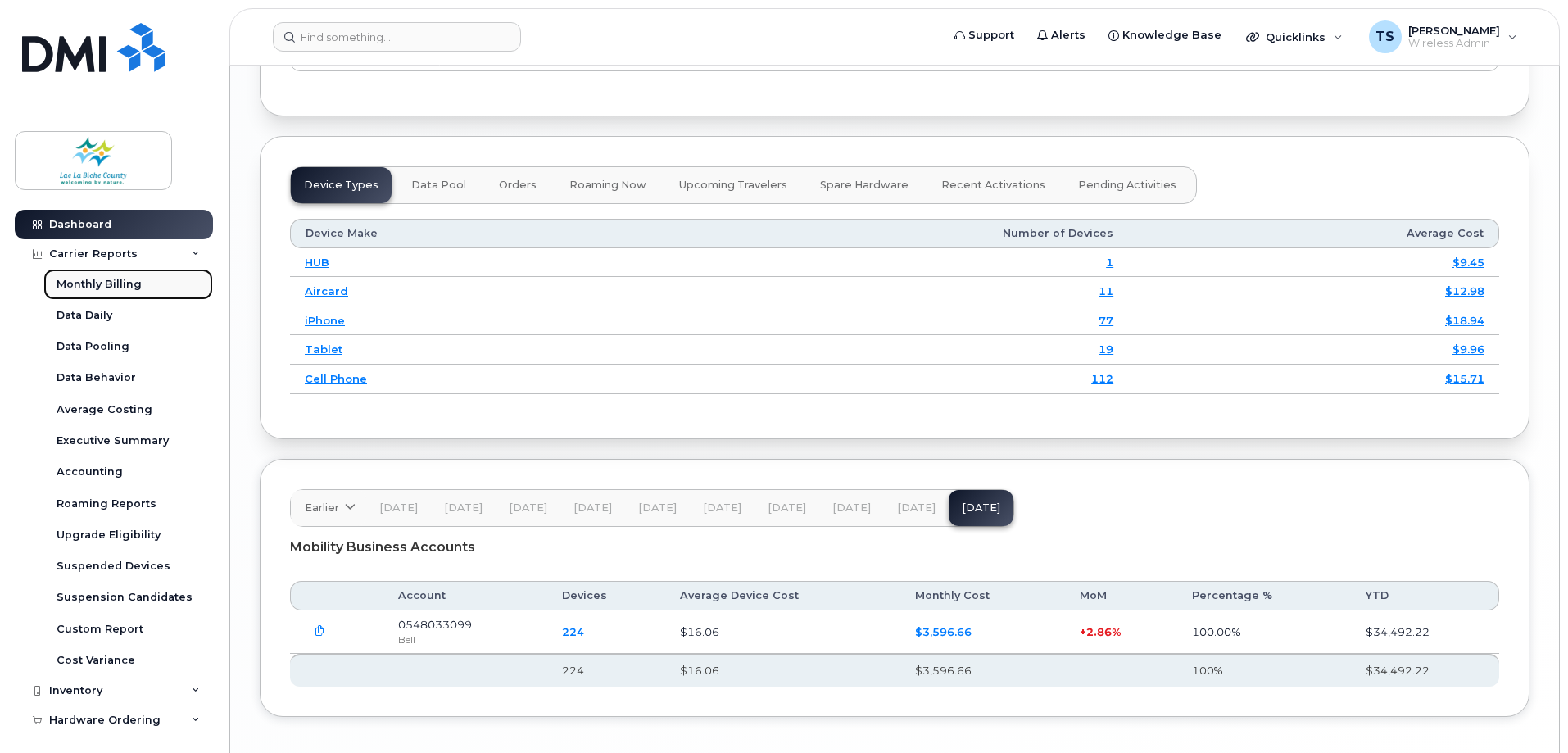
click at [116, 282] on div "Monthly Billing" at bounding box center [99, 284] width 85 height 15
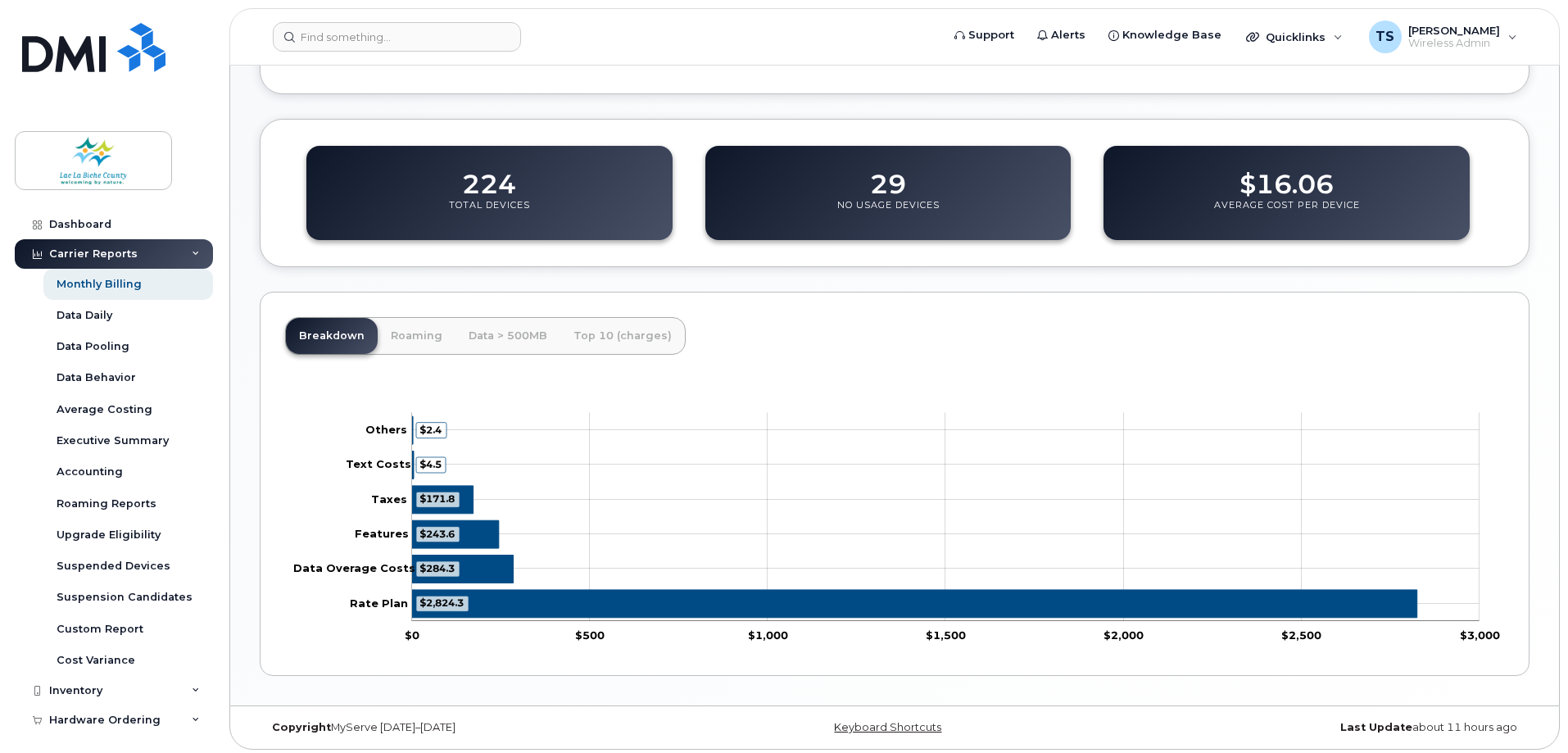
scroll to position [532, 0]
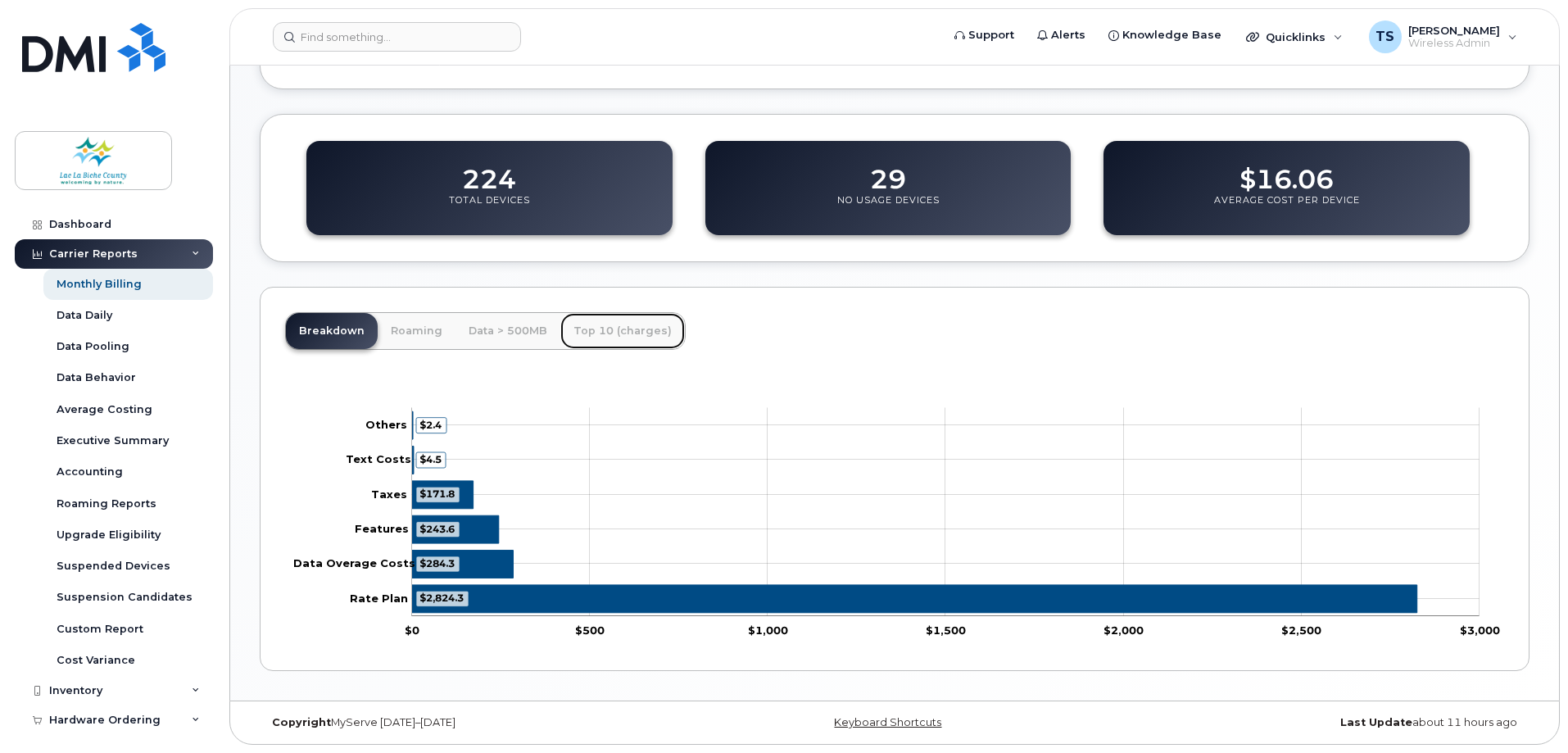
click at [602, 331] on link "Top 10 (charges)" at bounding box center [623, 331] width 125 height 36
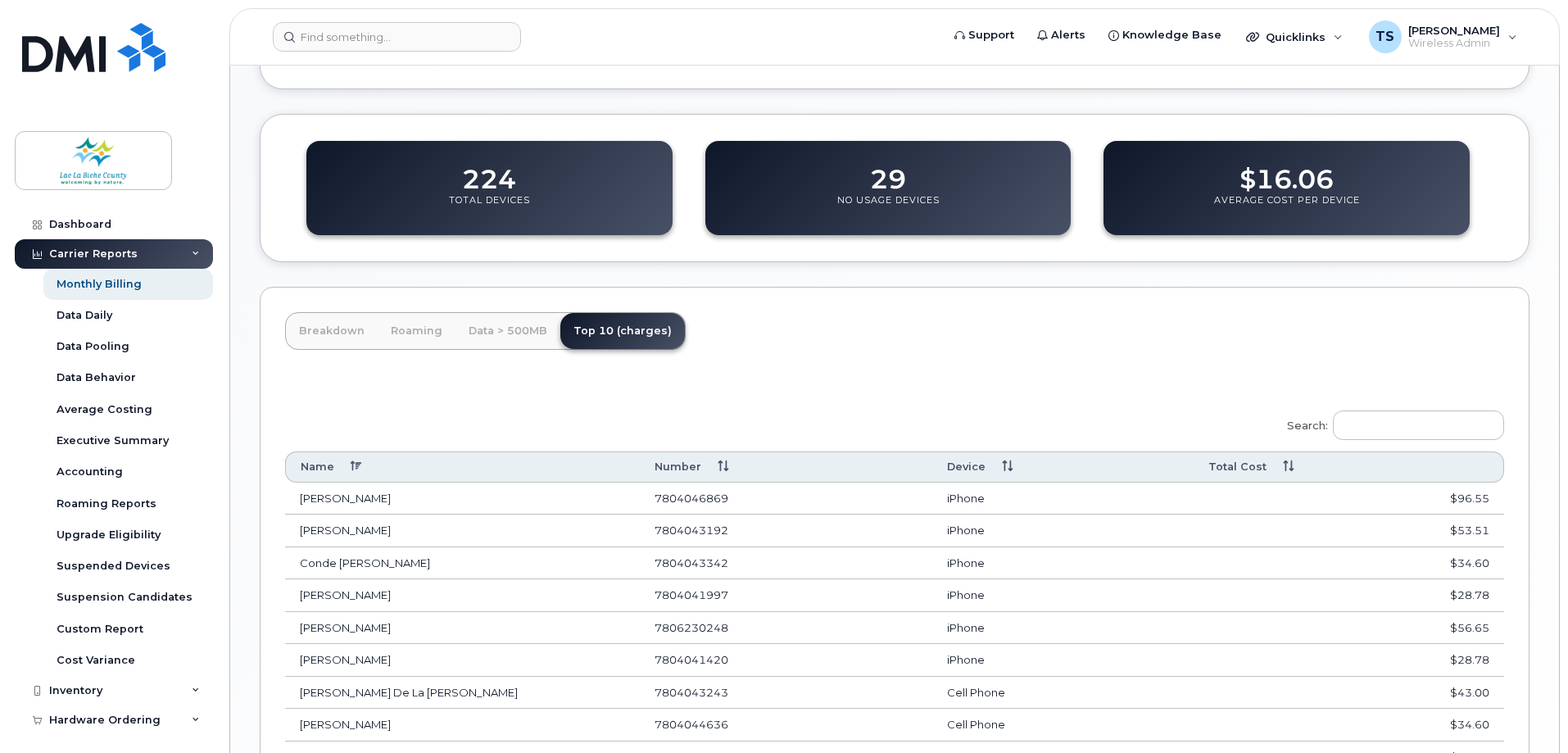
click at [1286, 467] on th "Total Cost" at bounding box center [1348, 466] width 311 height 30
click at [1286, 466] on th "Total Cost" at bounding box center [1348, 466] width 311 height 30
click at [706, 493] on td "7804046869" at bounding box center [786, 499] width 293 height 33
copy td "7804046869"
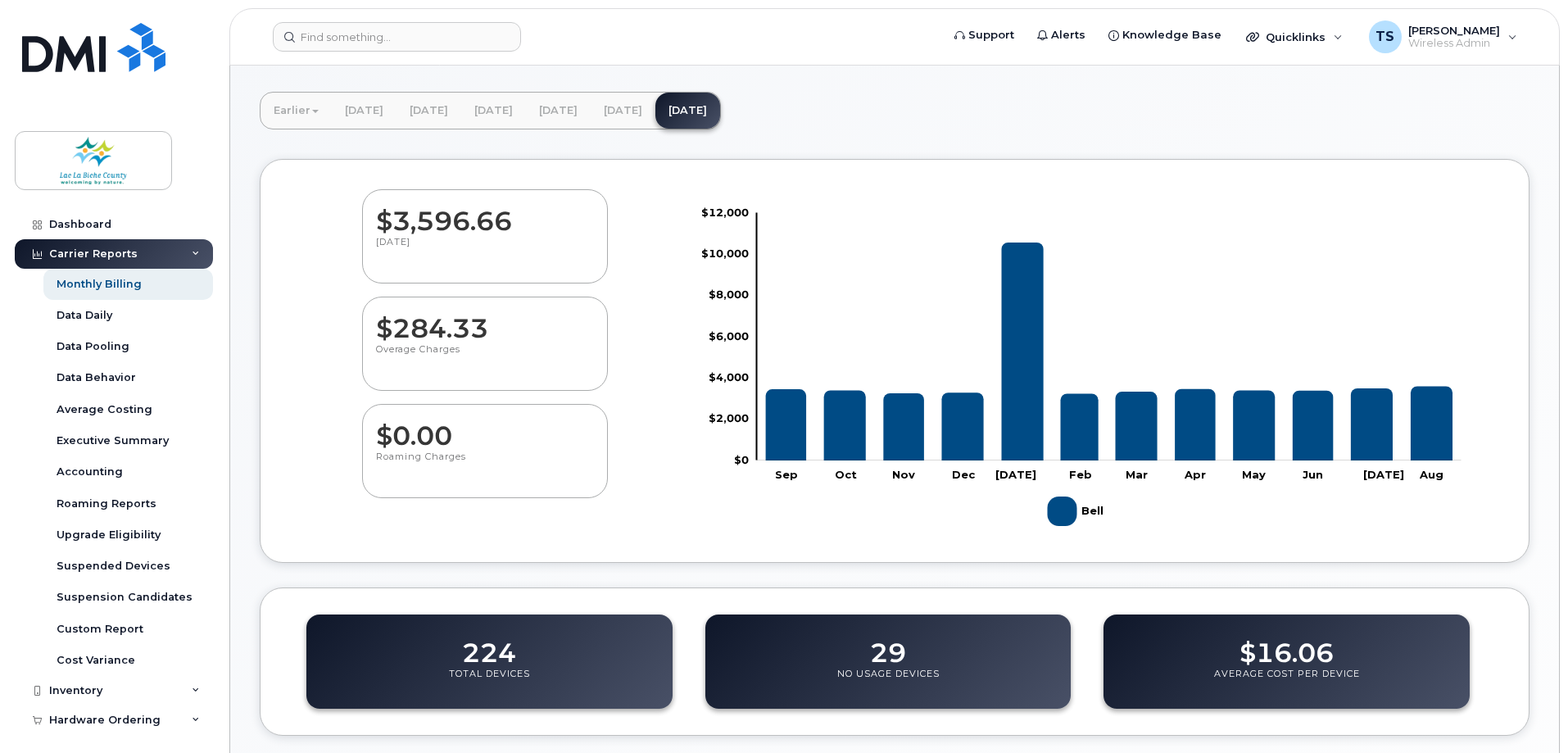
scroll to position [40, 0]
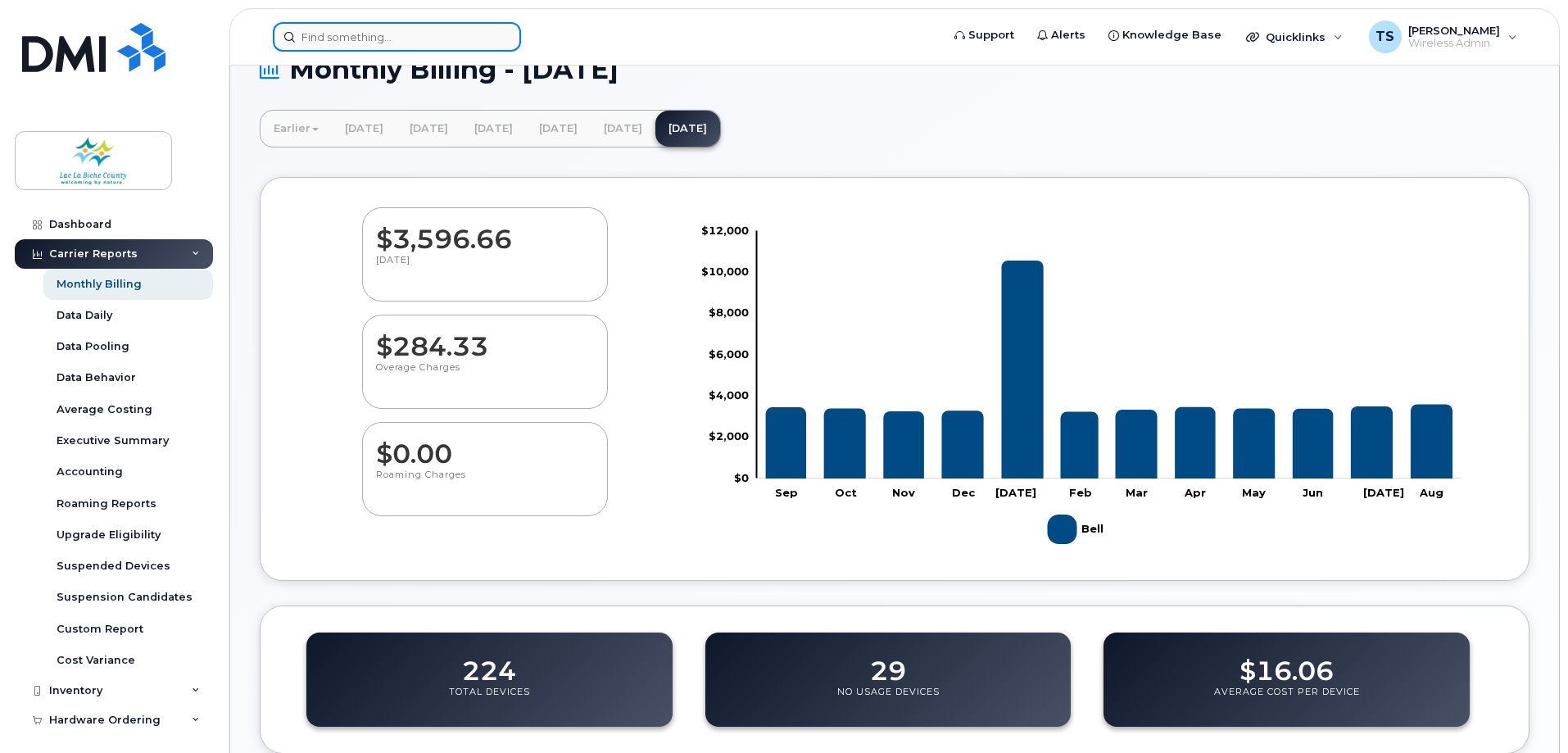
click at [446, 34] on input at bounding box center [397, 37] width 248 height 29
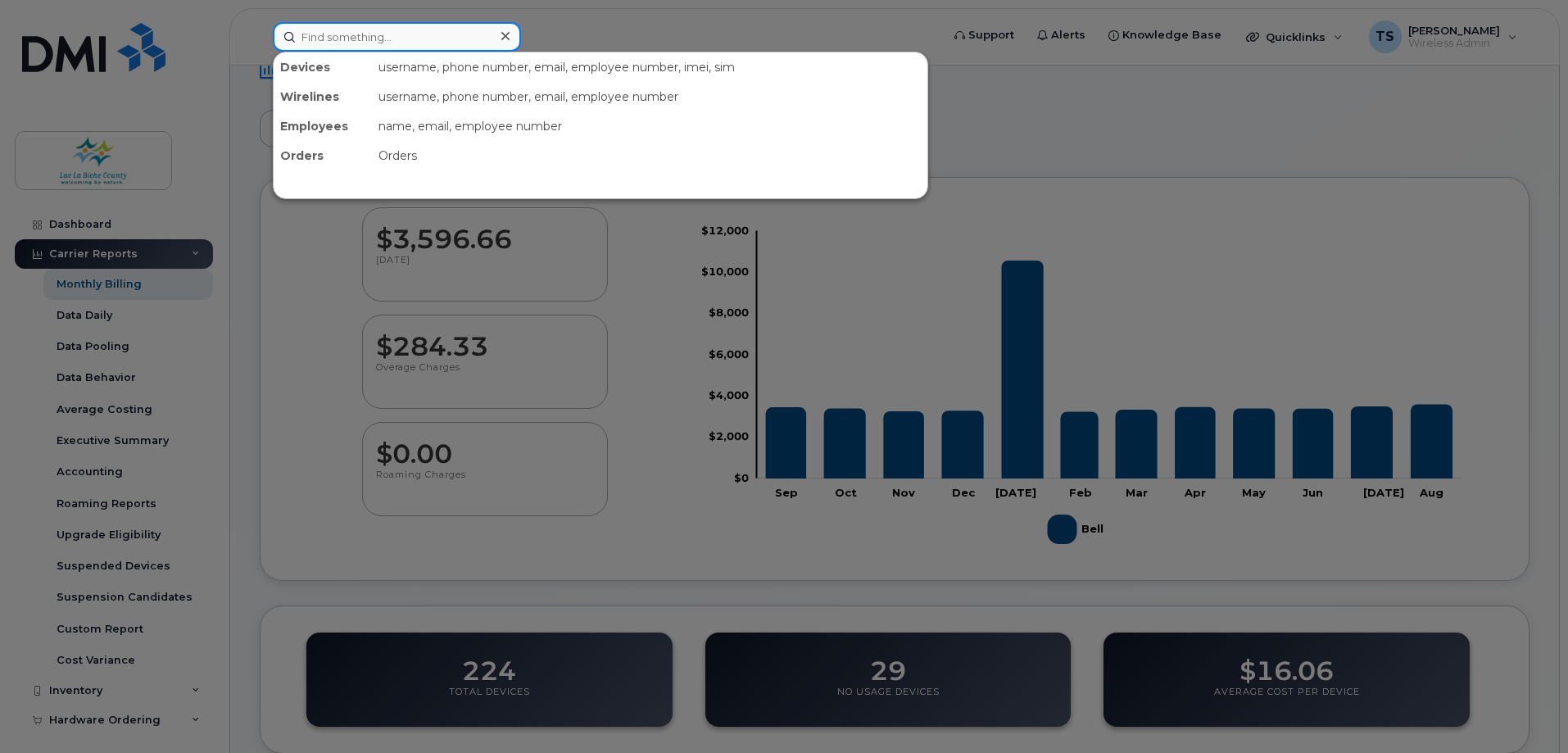
paste input "7804046869"
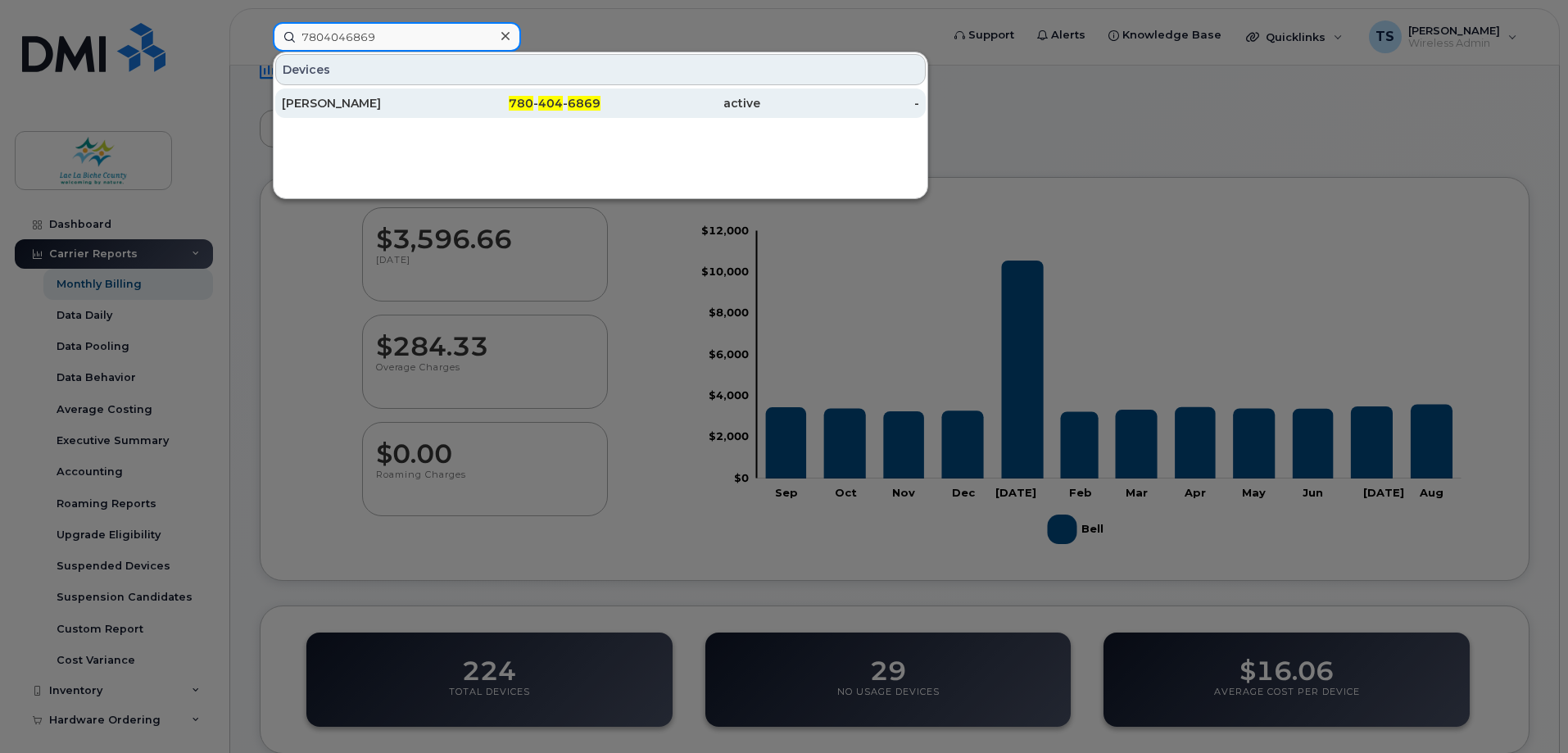
type input "7804046869"
click at [422, 110] on div "[PERSON_NAME]" at bounding box center [361, 103] width 160 height 16
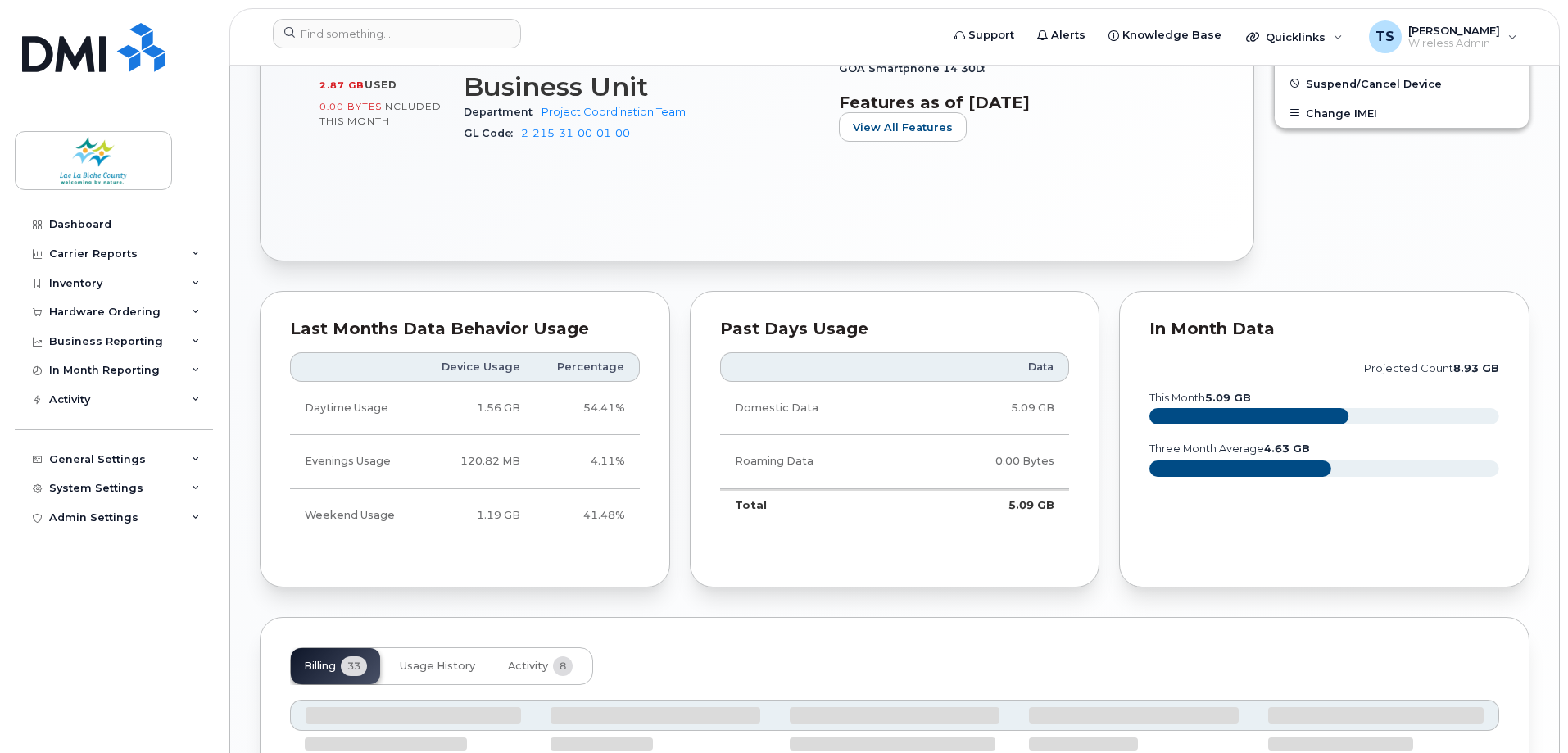
scroll to position [1050, 0]
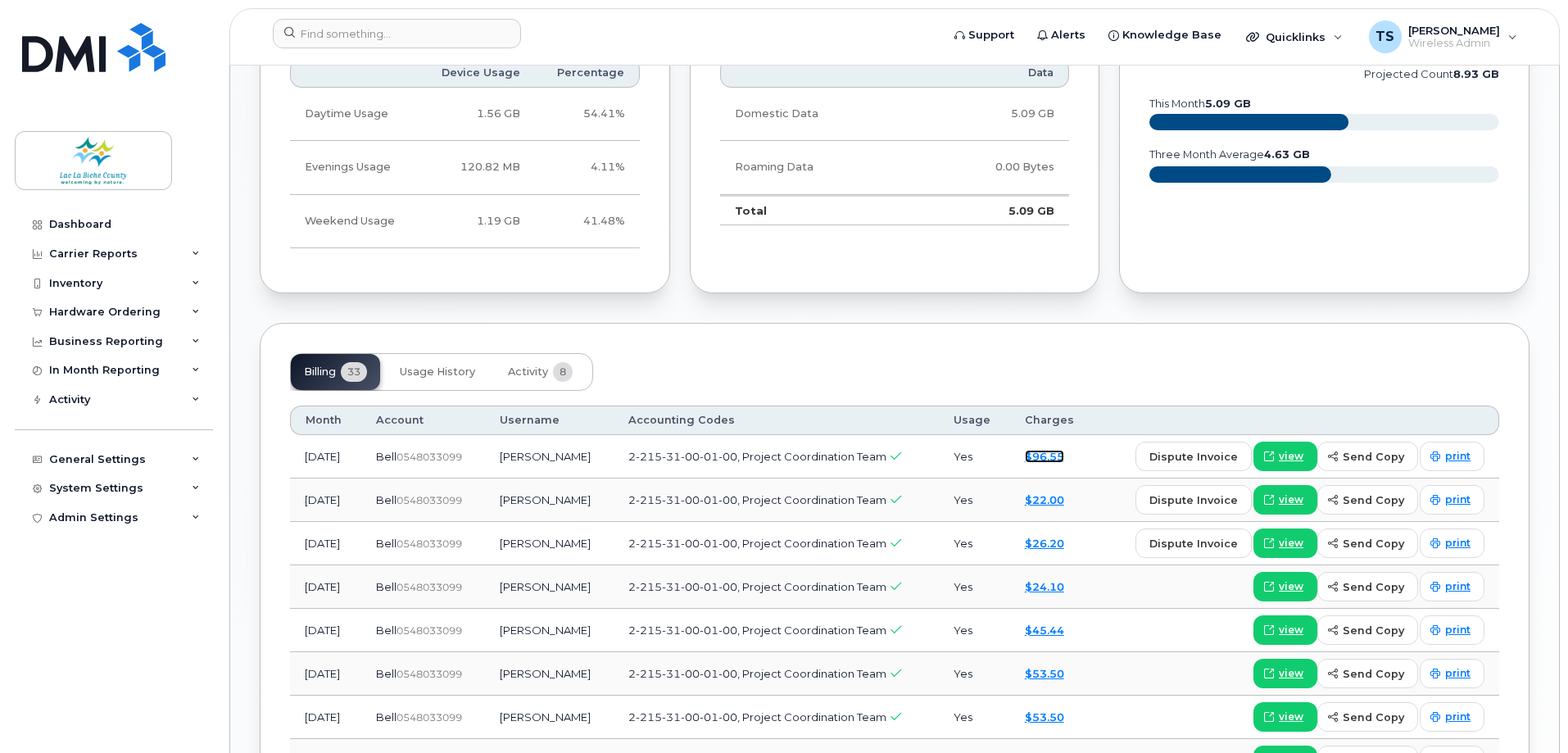
click at [1042, 456] on link "$96.55" at bounding box center [1044, 456] width 39 height 13
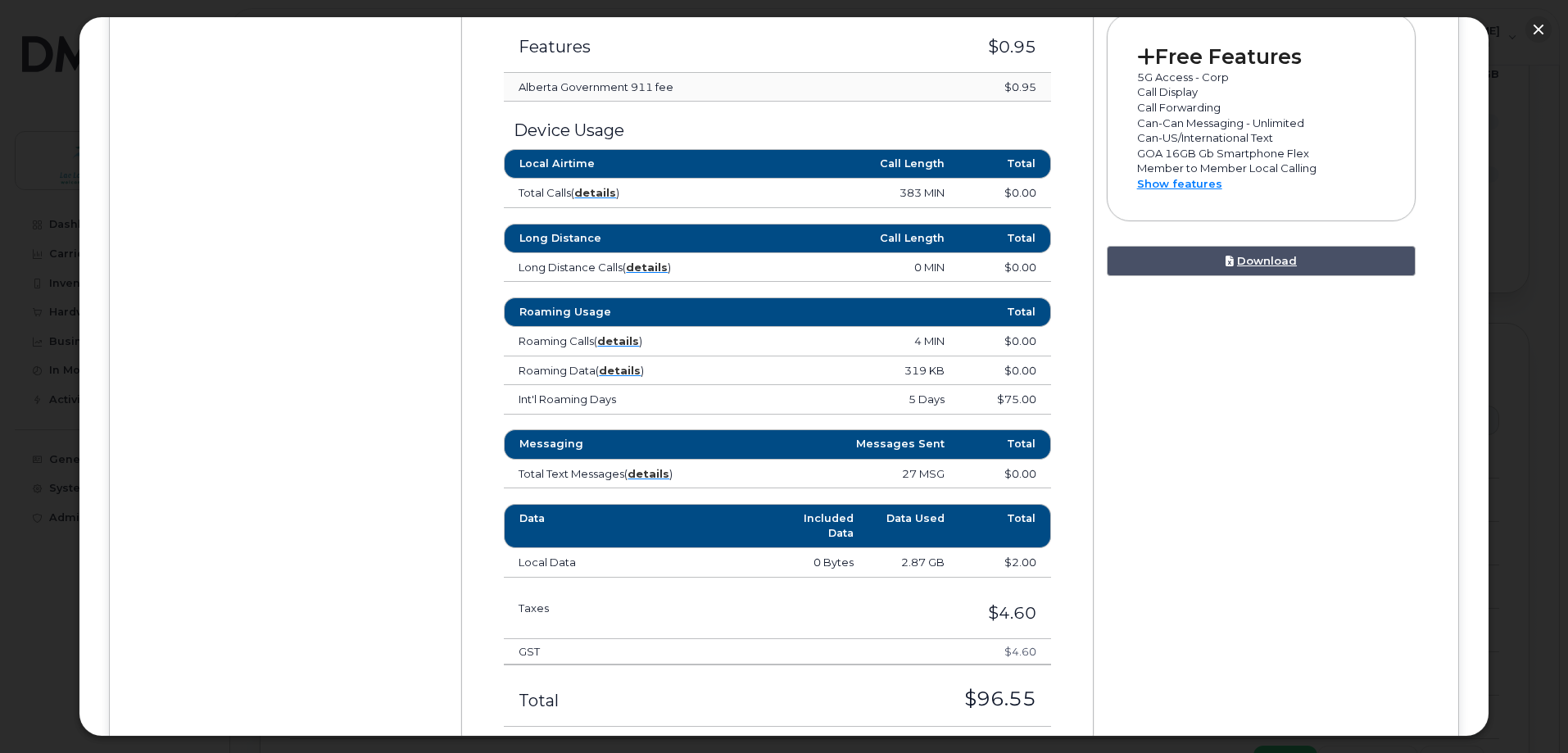
scroll to position [819, 0]
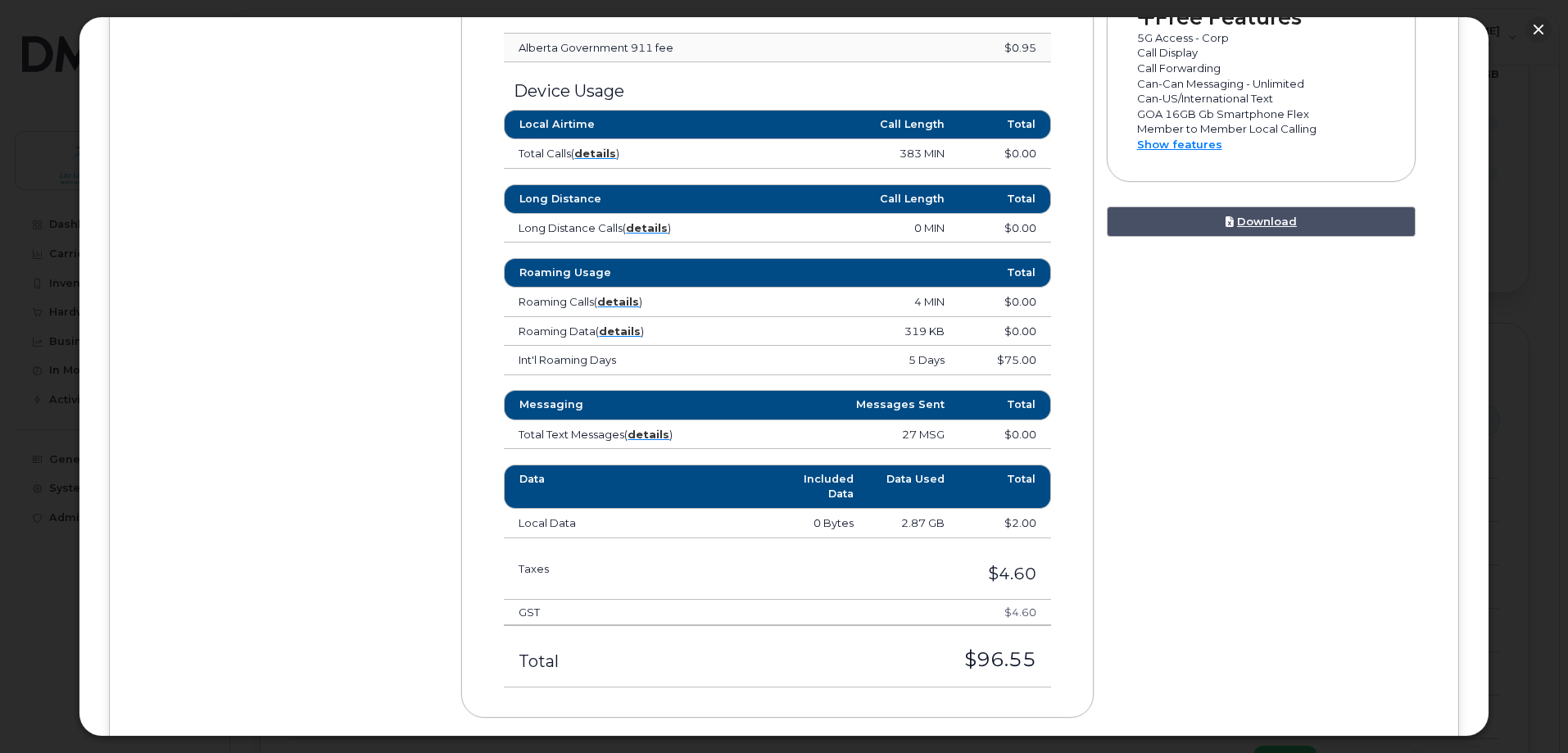
click at [375, 353] on div "Device Details [PERSON_NAME] [PHONE_NUMBER] Bell, iPhone SE (2nd Gen) Lac La Bi…" at bounding box center [784, 105] width 1290 height 1272
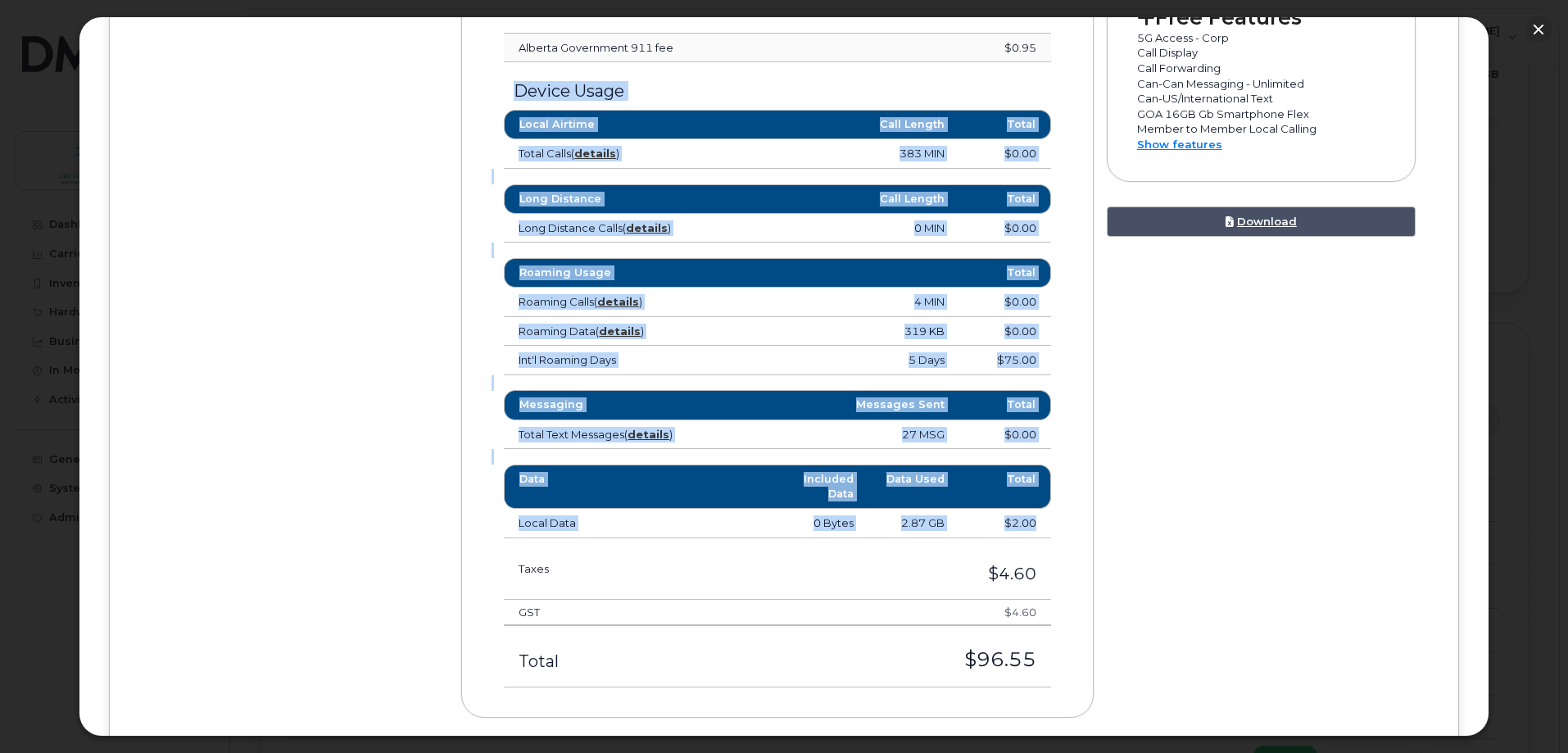
drag, startPoint x: 509, startPoint y: 94, endPoint x: 1034, endPoint y: 525, distance: 679.3
click at [1034, 525] on div "Rate Plan Charges GOA Smartphone 14 30D ([DATE] - [DATE]) $14.00 Features $0.95…" at bounding box center [777, 284] width 571 height 805
click at [1034, 525] on td "$2.00" at bounding box center [1004, 524] width 91 height 29
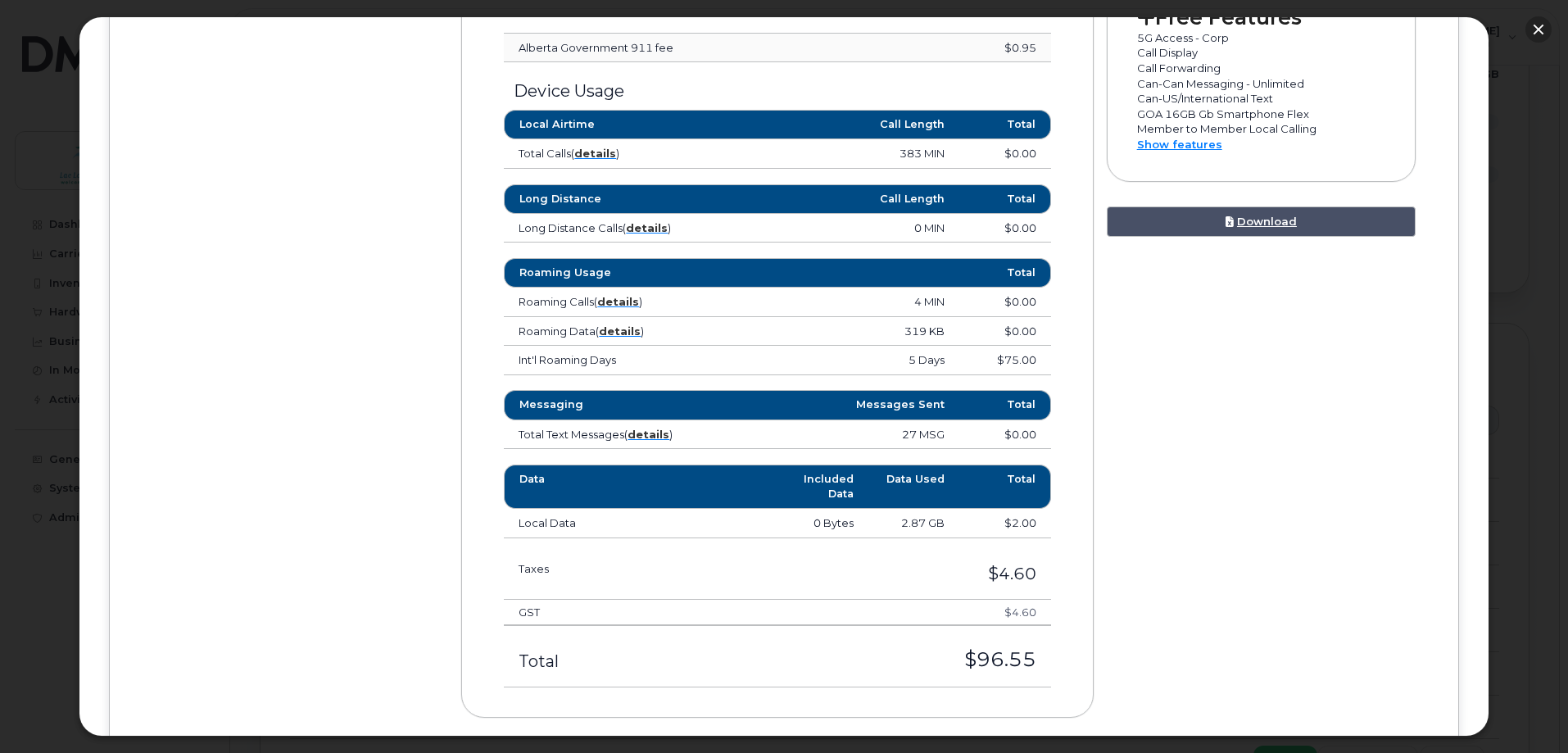
click at [1535, 36] on button "button" at bounding box center [1538, 29] width 26 height 26
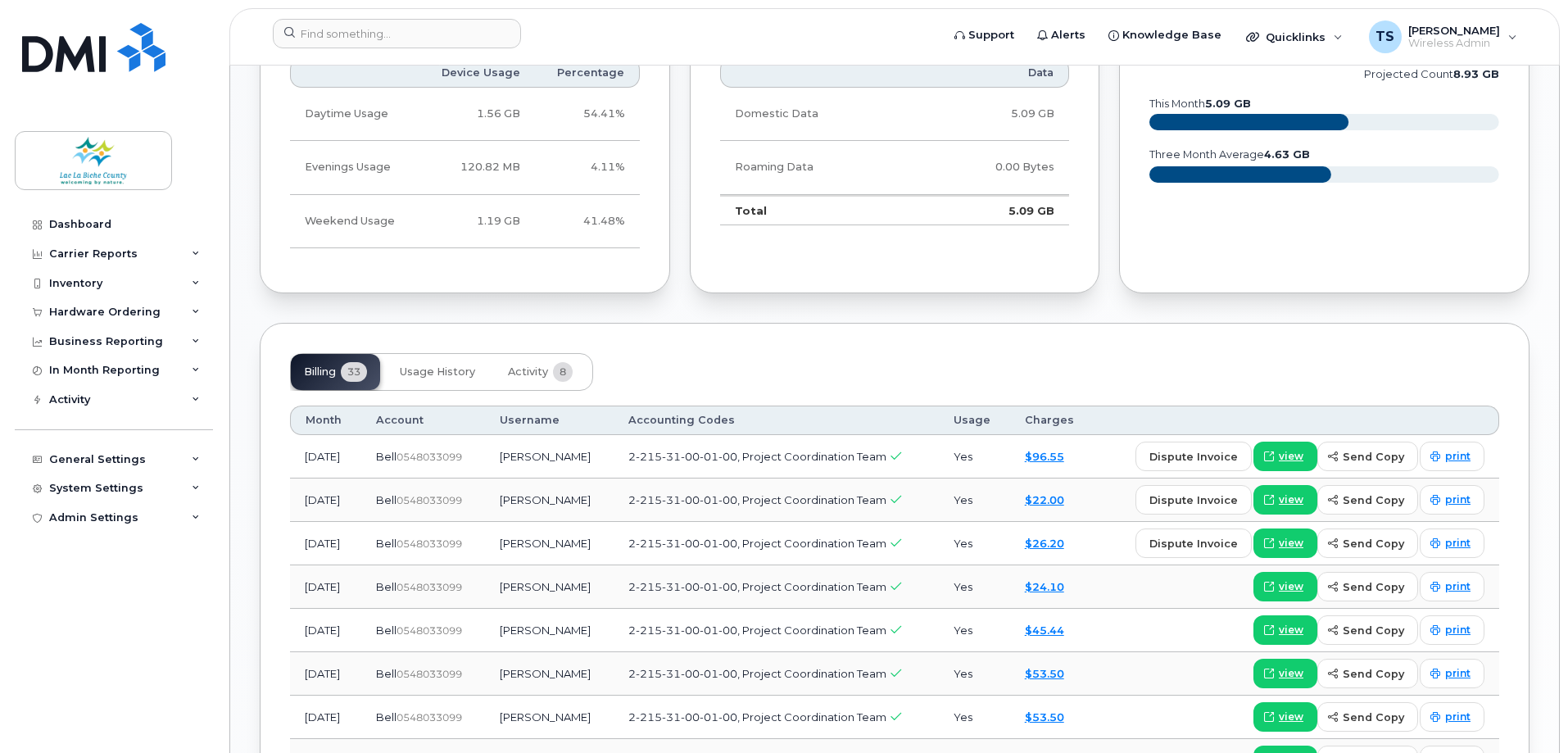
drag, startPoint x: 906, startPoint y: 369, endPoint x: 790, endPoint y: 355, distance: 116.8
click at [893, 365] on div "Billing 33 Usage History Activity 8" at bounding box center [894, 372] width 1209 height 38
click at [545, 367] on span "Activity" at bounding box center [528, 372] width 40 height 13
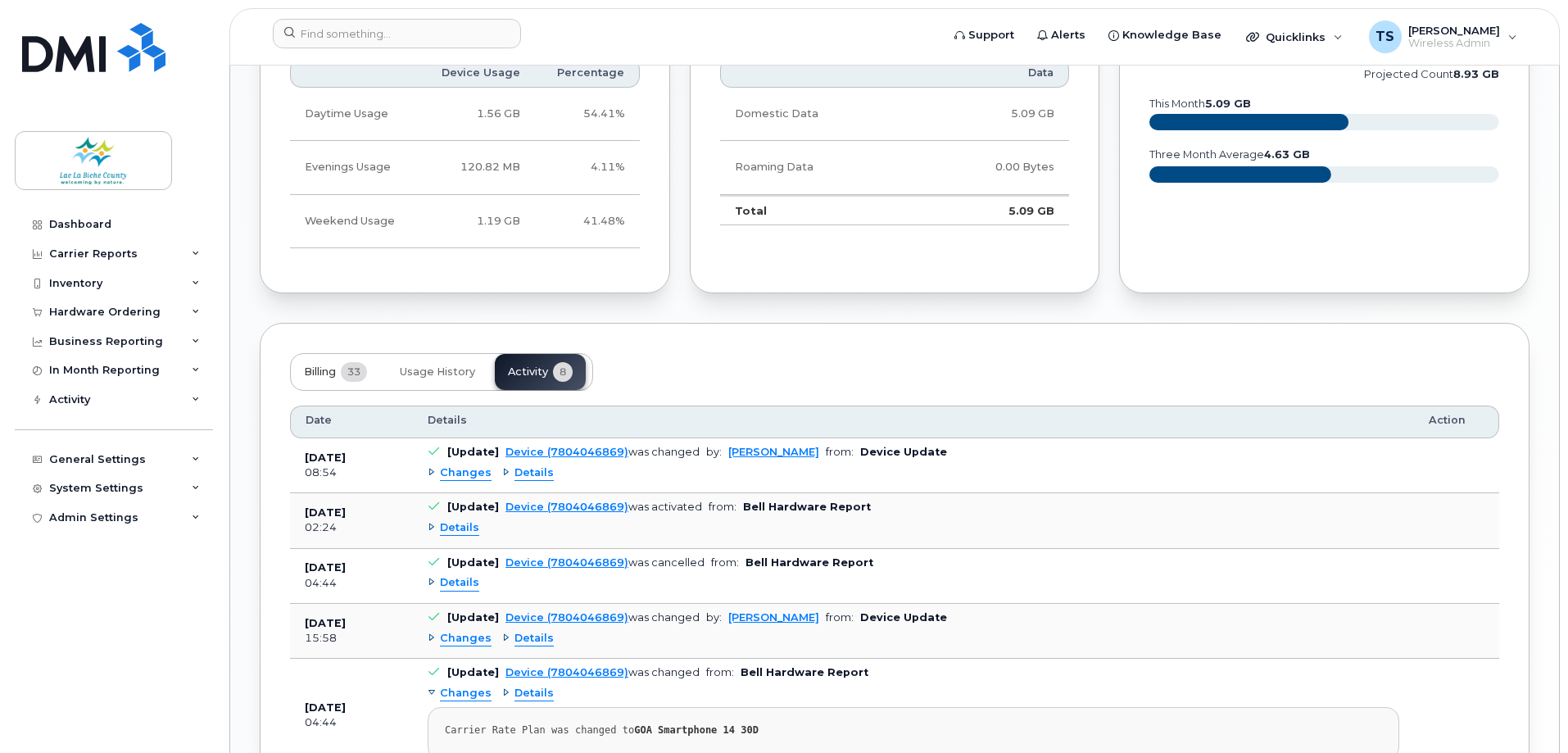
click at [326, 367] on span "Billing" at bounding box center [320, 372] width 32 height 13
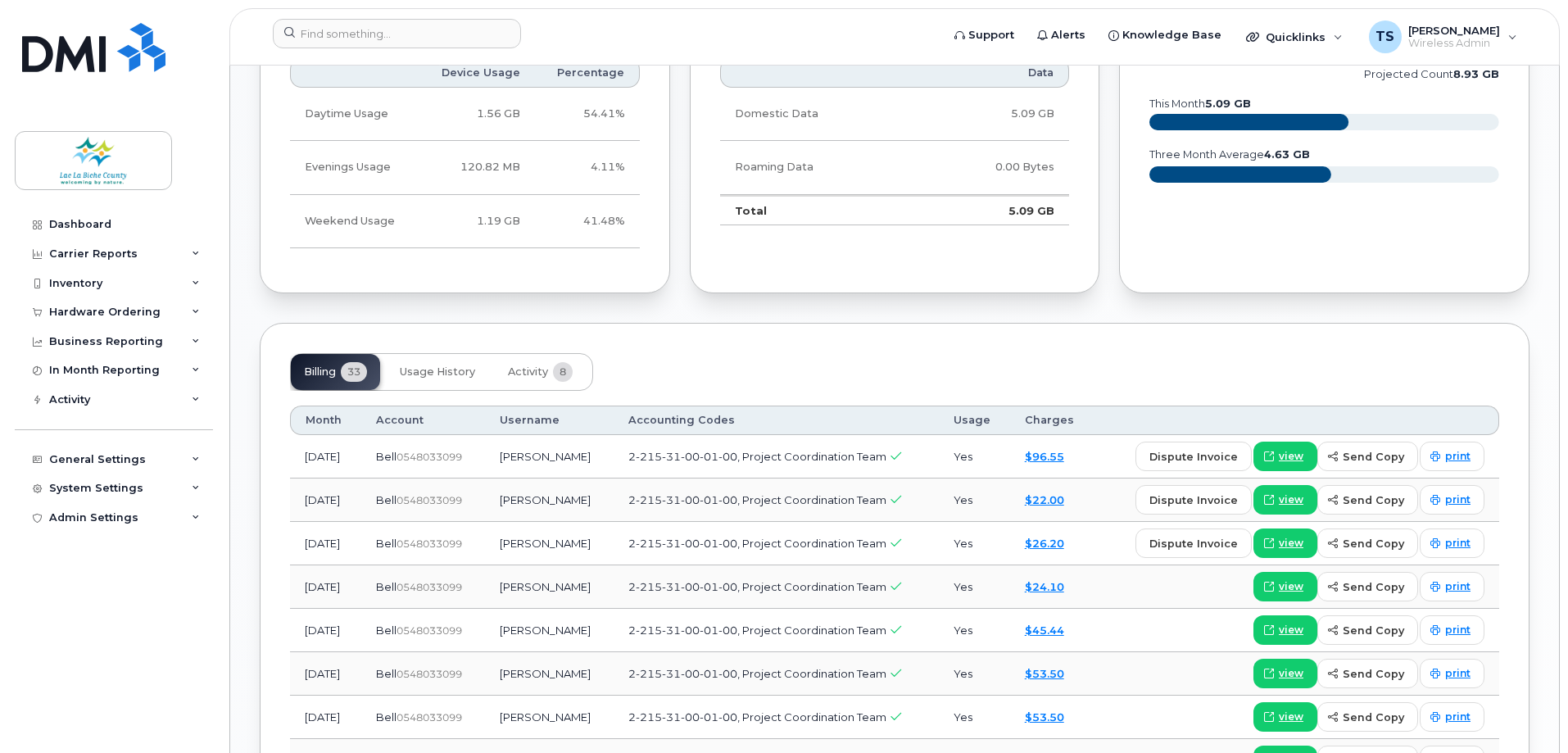
click at [766, 358] on div "Billing 33 Usage History Activity 8" at bounding box center [894, 372] width 1209 height 38
